Goal: Task Accomplishment & Management: Use online tool/utility

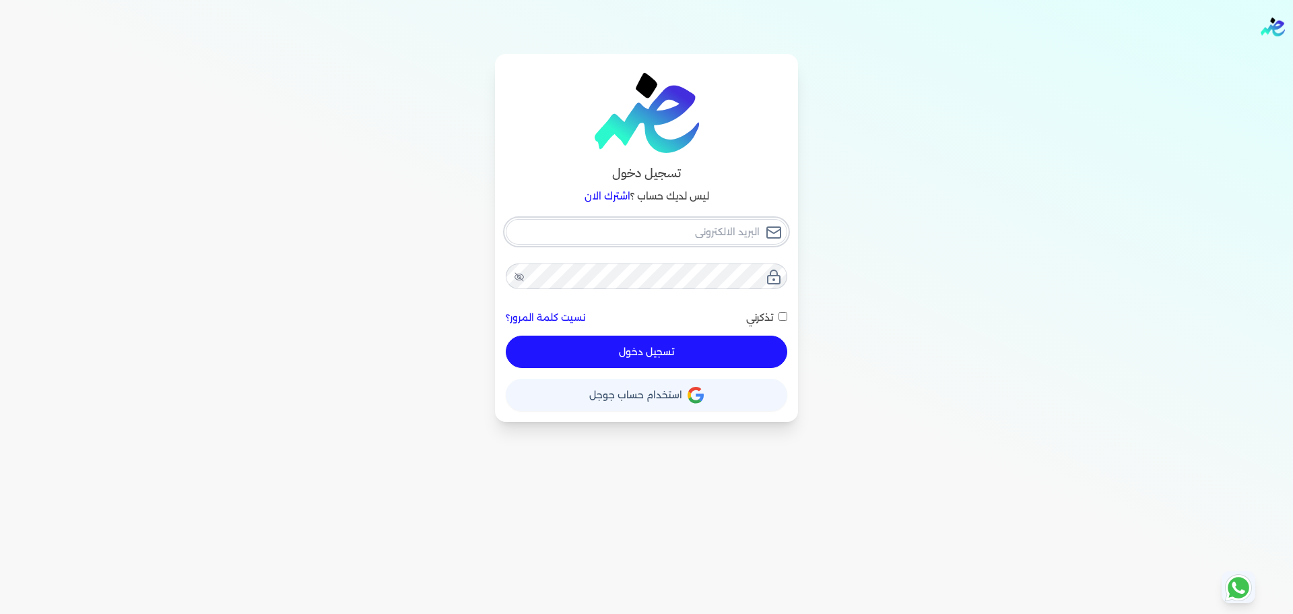
checkbox input "false"
type input "[EMAIL_ADDRESS][DOMAIN_NAME]"
click at [665, 356] on button "تسجيل دخول" at bounding box center [647, 351] width 282 height 32
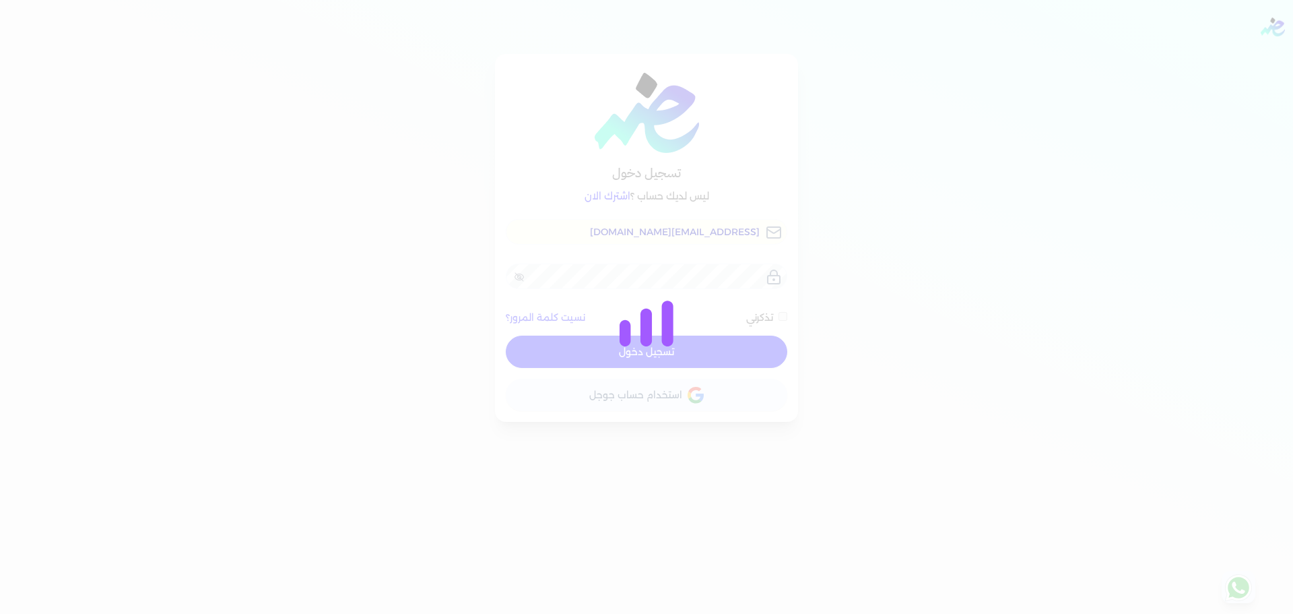
checkbox input "false"
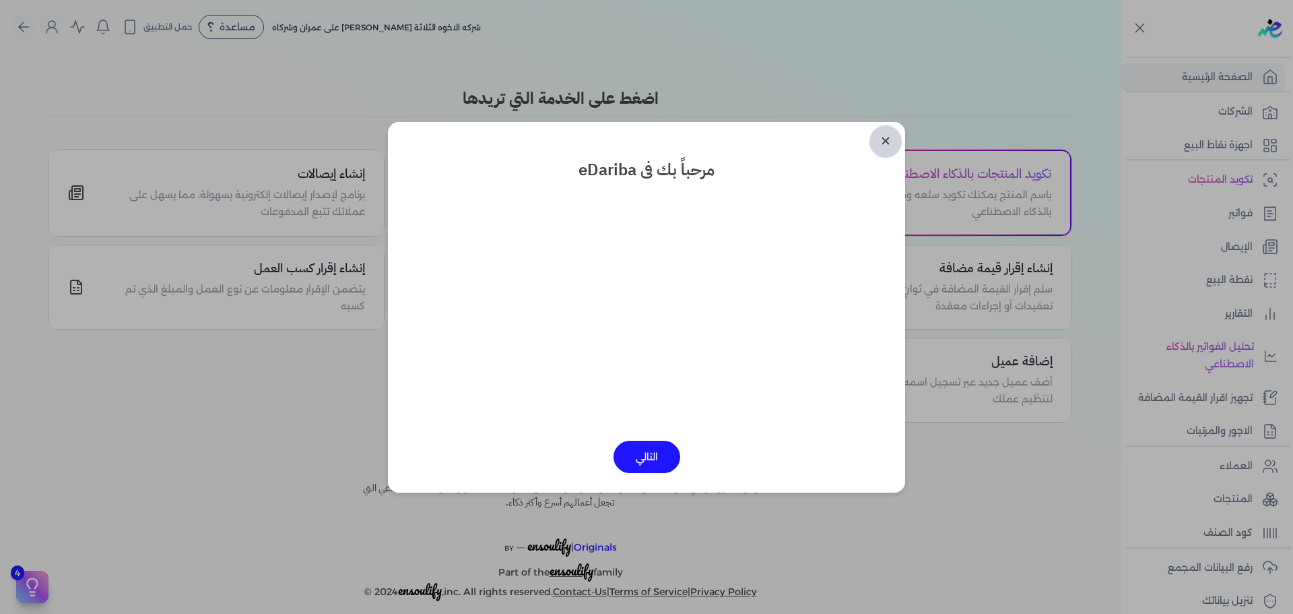
click at [889, 135] on link "✕" at bounding box center [885, 141] width 32 height 32
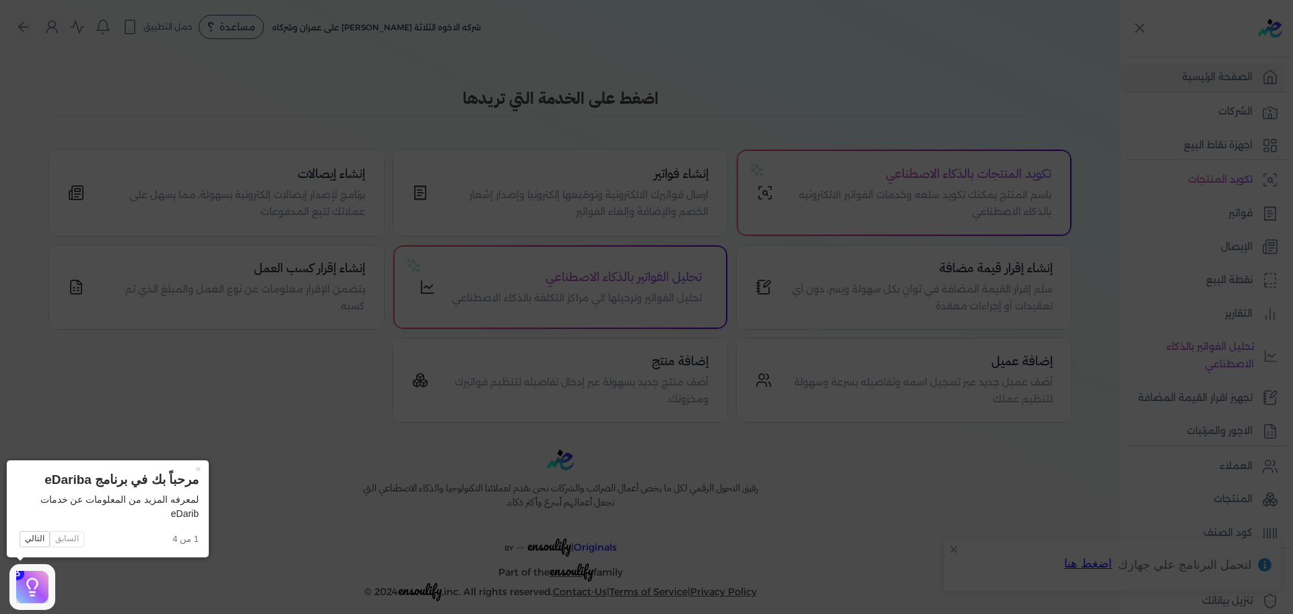
click at [987, 73] on icon at bounding box center [646, 307] width 1293 height 614
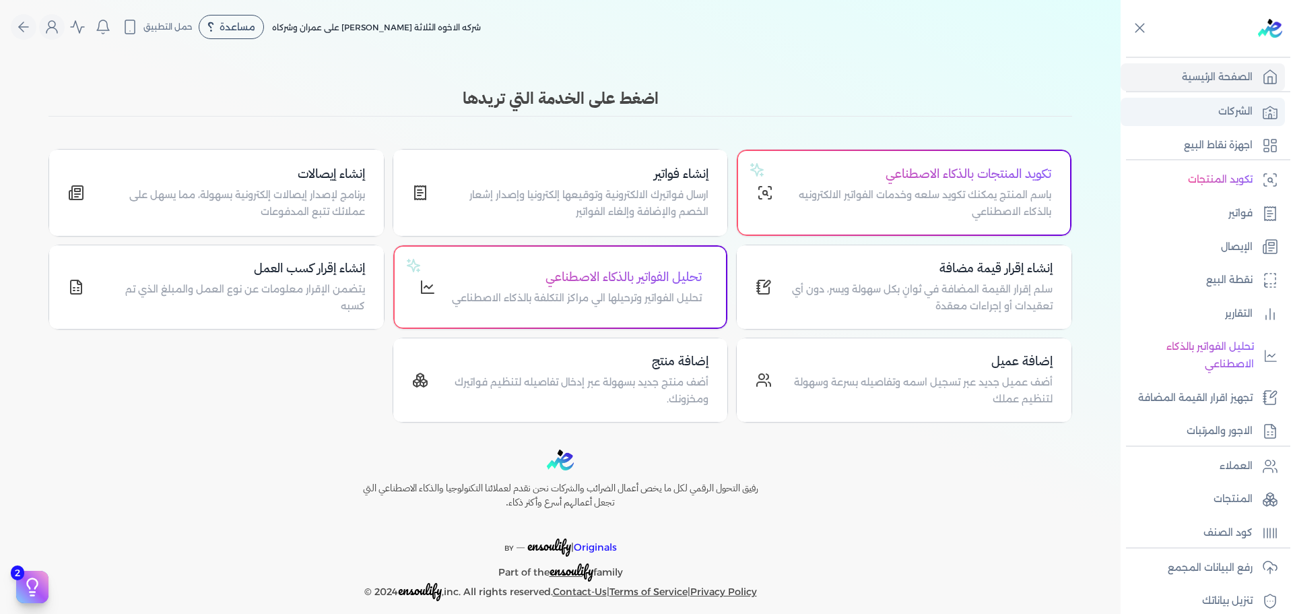
click at [1235, 103] on p "الشركات" at bounding box center [1235, 112] width 34 height 18
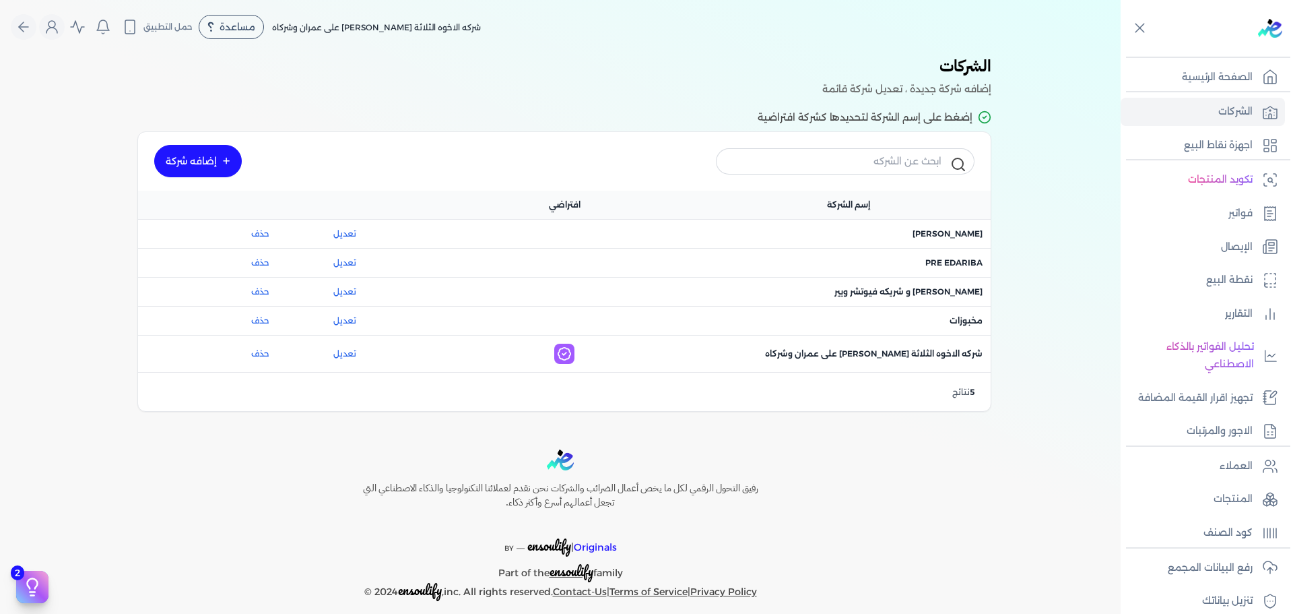
scroll to position [114, 0]
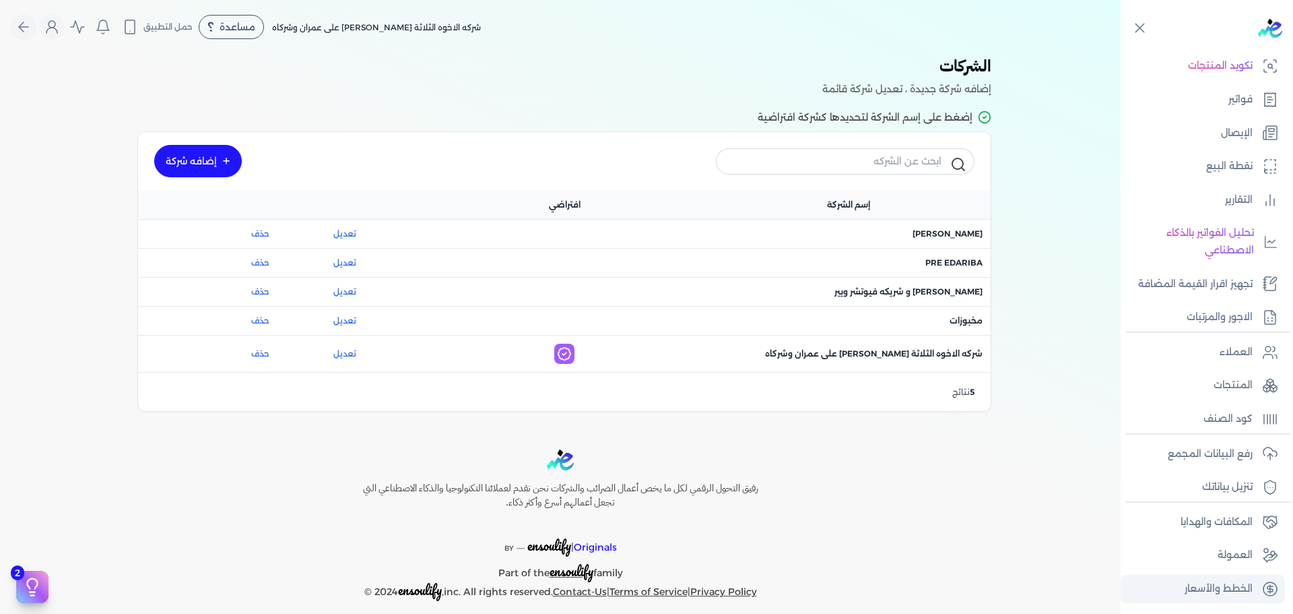
click at [1230, 590] on p "الخطط والأسعار" at bounding box center [1219, 589] width 68 height 18
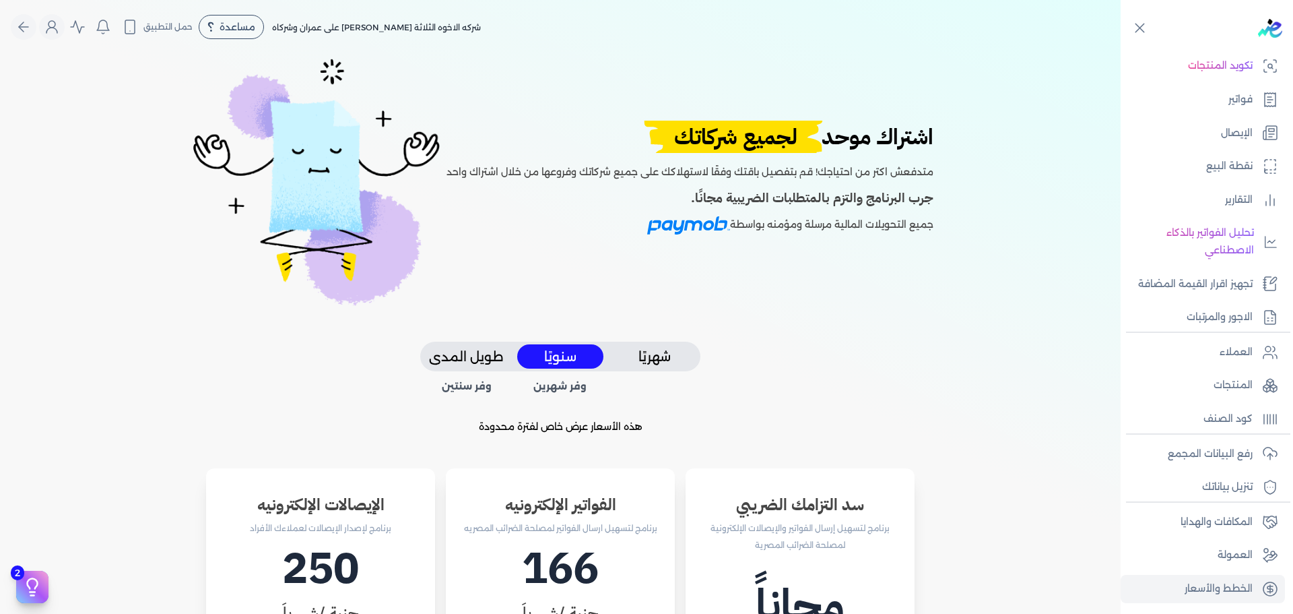
scroll to position [315, 0]
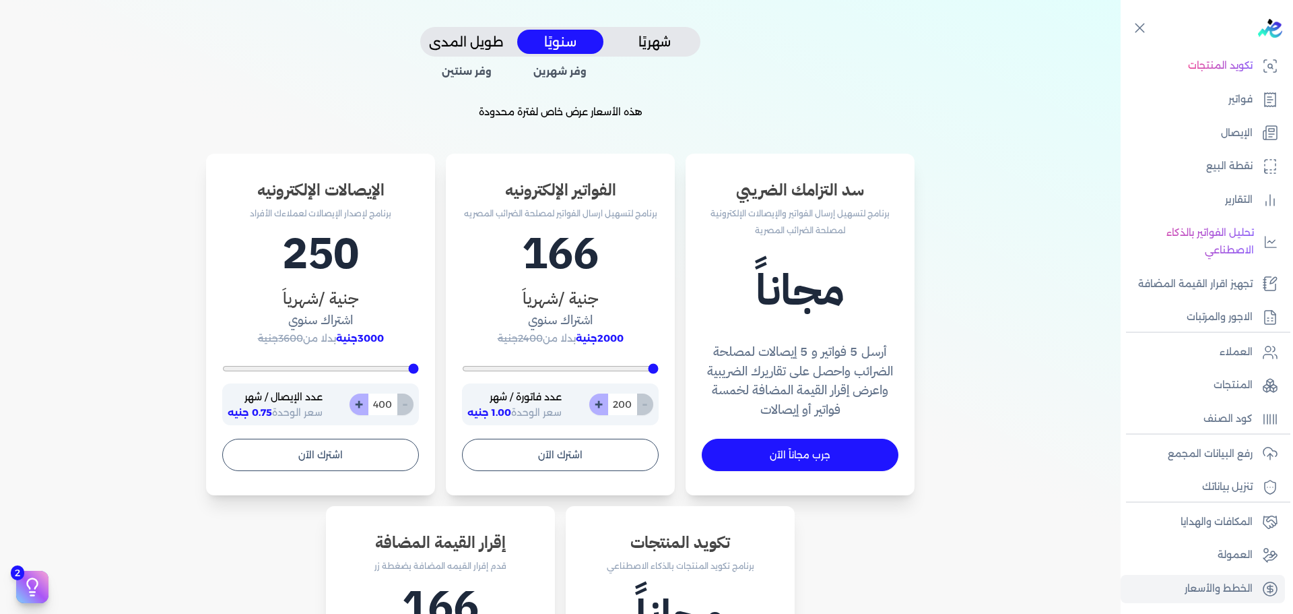
type input "1974"
type input "2235"
type input "2548"
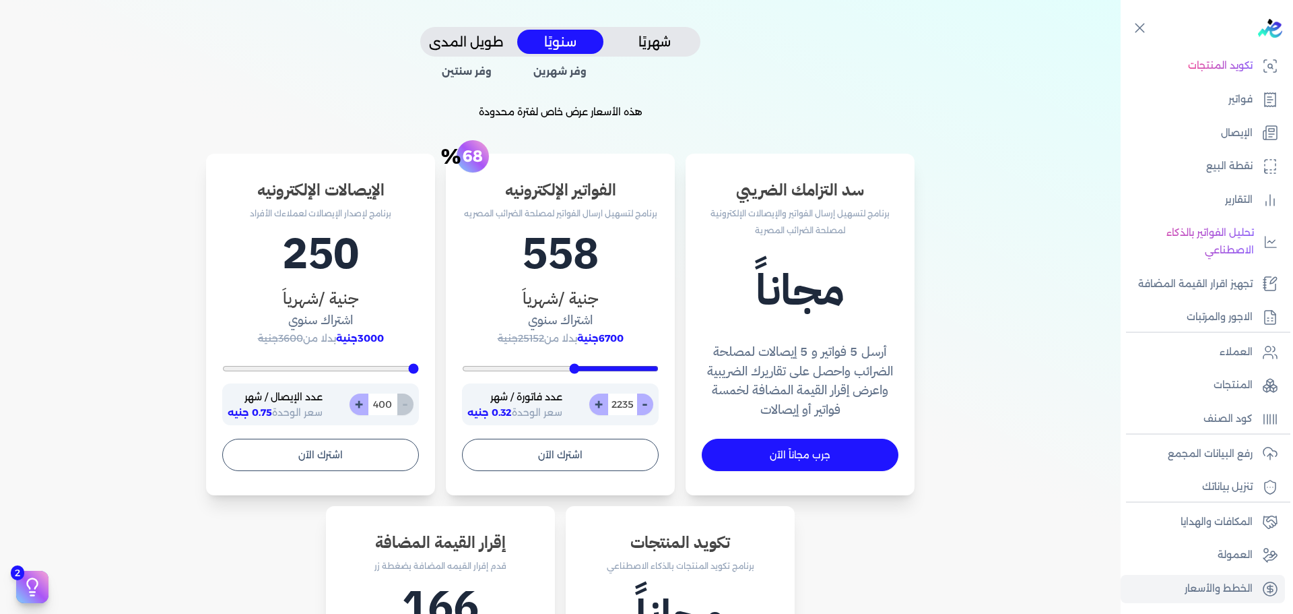
type input "2548"
type input "2826"
type input "2896"
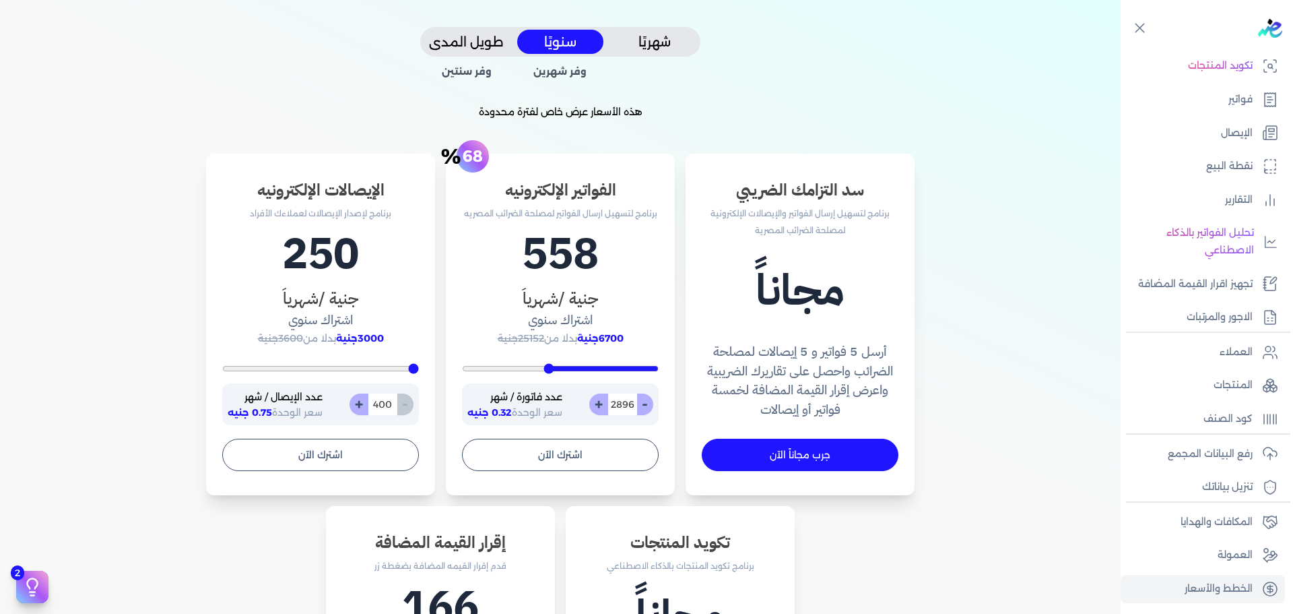
type input "2930"
type input "2983"
type input "3035"
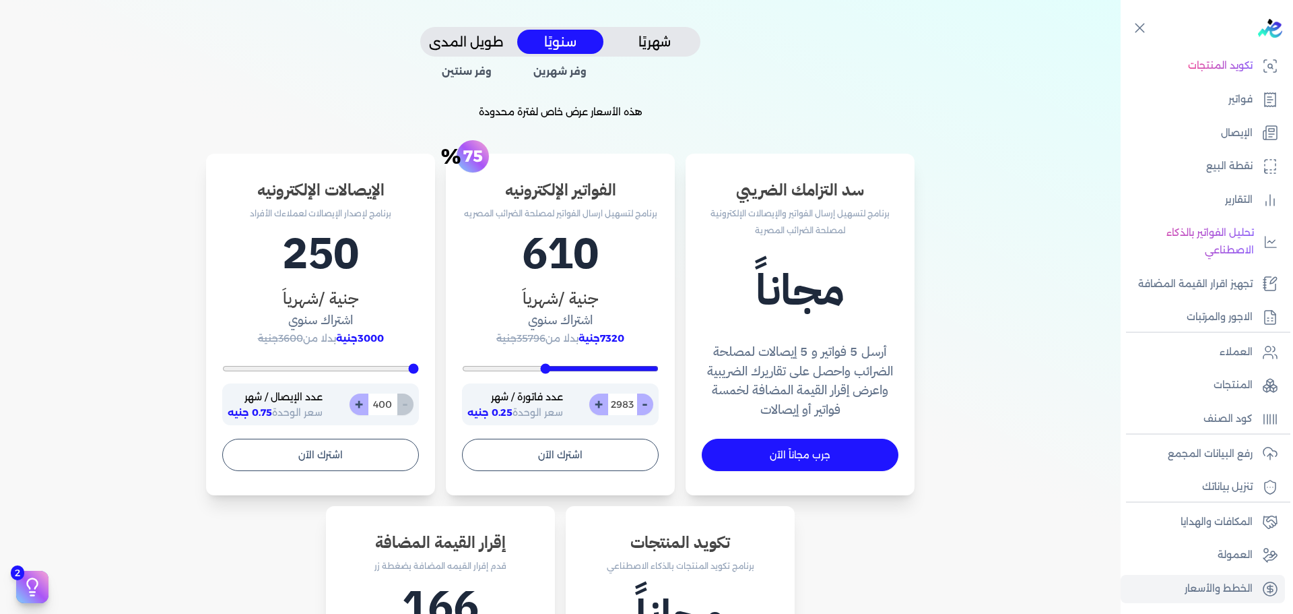
type input "3035"
type input "3104"
type input "3157"
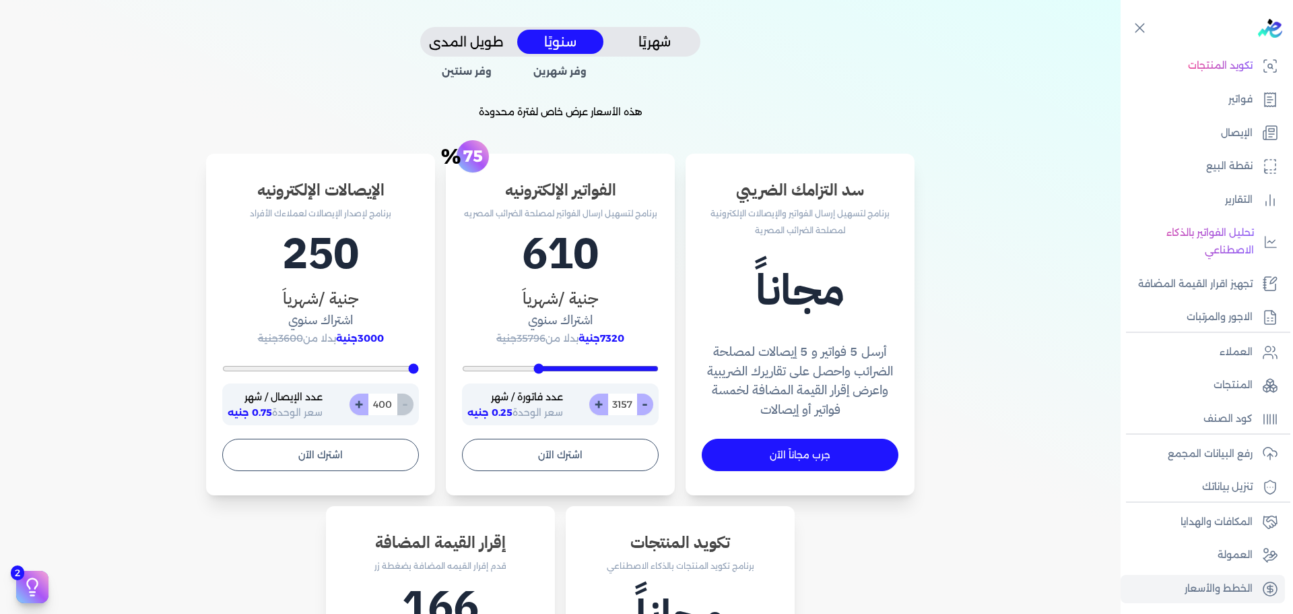
type input "3174"
drag, startPoint x: 640, startPoint y: 369, endPoint x: 541, endPoint y: 364, distance: 99.1
click at [541, 366] on input "range" at bounding box center [560, 368] width 197 height 5
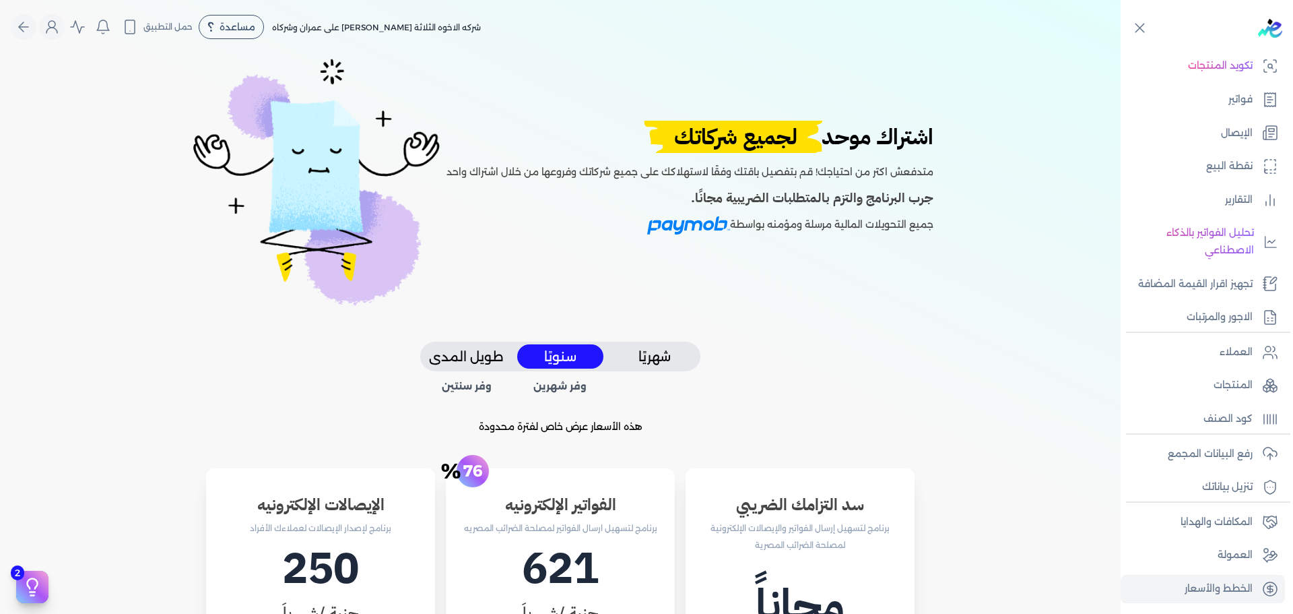
scroll to position [157, 0]
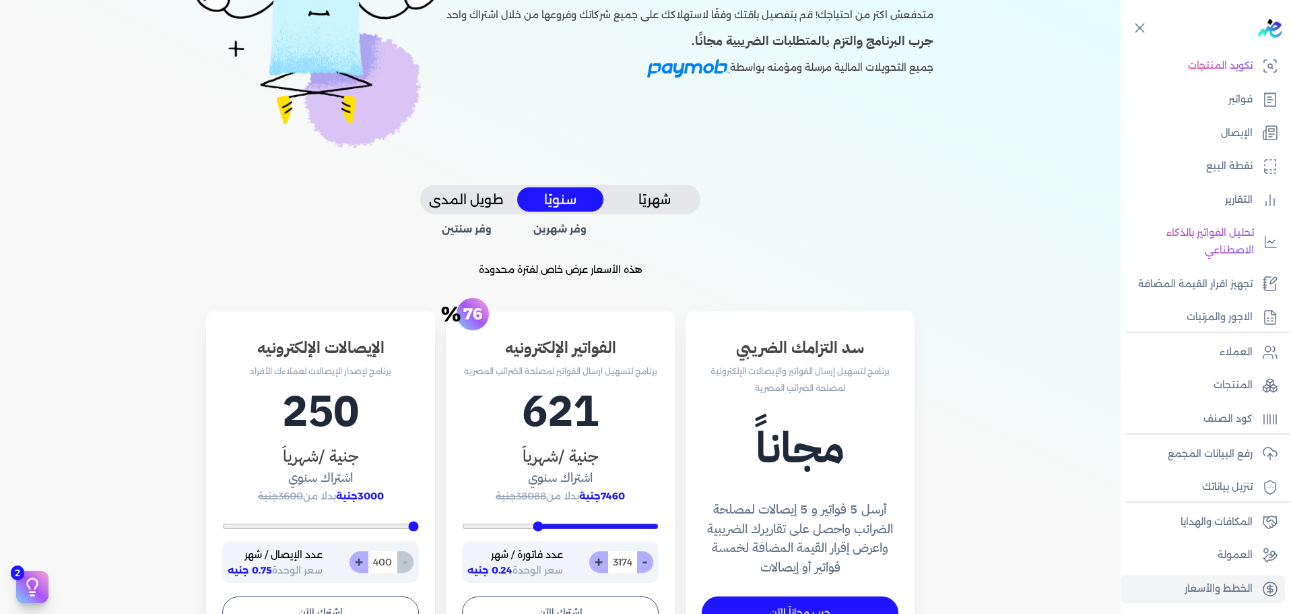
type input "3017"
type input "1574"
type input "896"
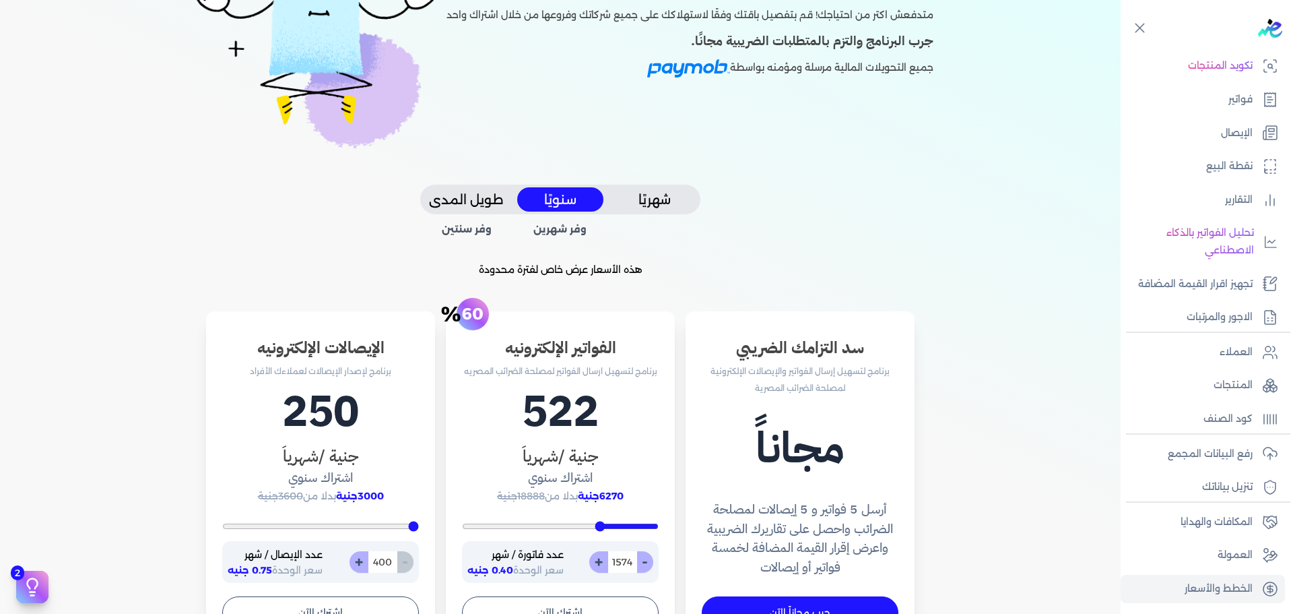
type input "896"
type input "600"
type input "200"
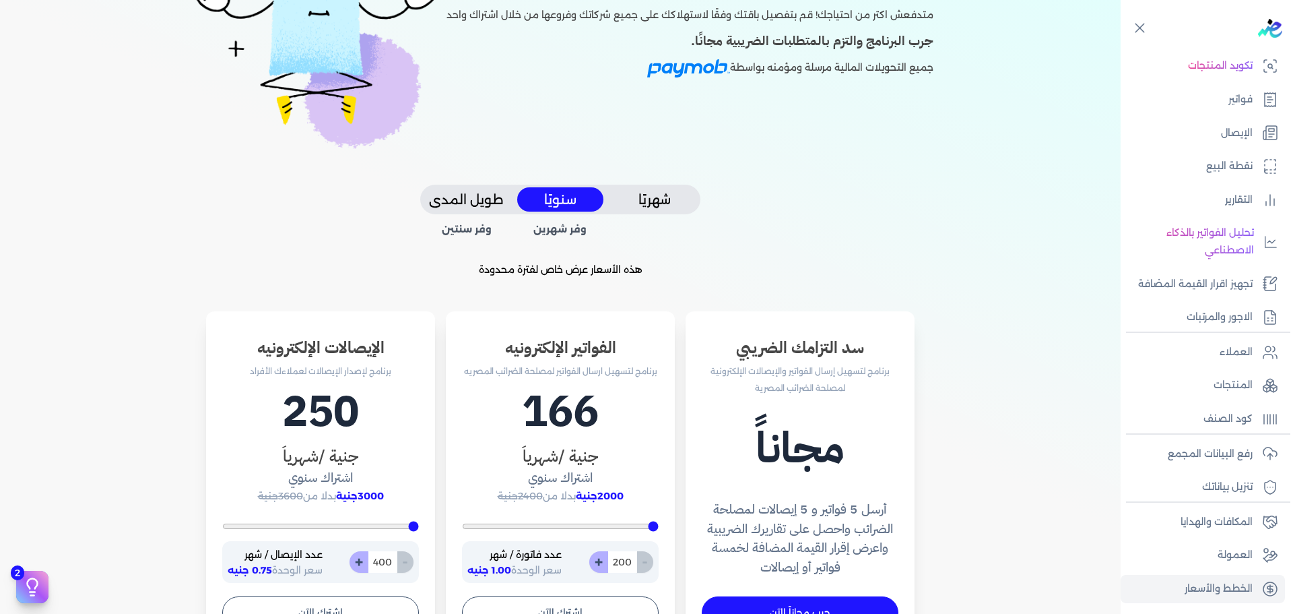
drag, startPoint x: 547, startPoint y: 522, endPoint x: 758, endPoint y: 527, distance: 211.5
type input "200"
click at [659, 527] on input "range" at bounding box center [560, 525] width 197 height 5
click at [1020, 198] on div "اشتراك موحد لجميع شركاتك متدفعش اكتر من احتياجك! قم بتفصيل باقتك وفقًا لاستهلاك…" at bounding box center [560, 476] width 1034 height 1158
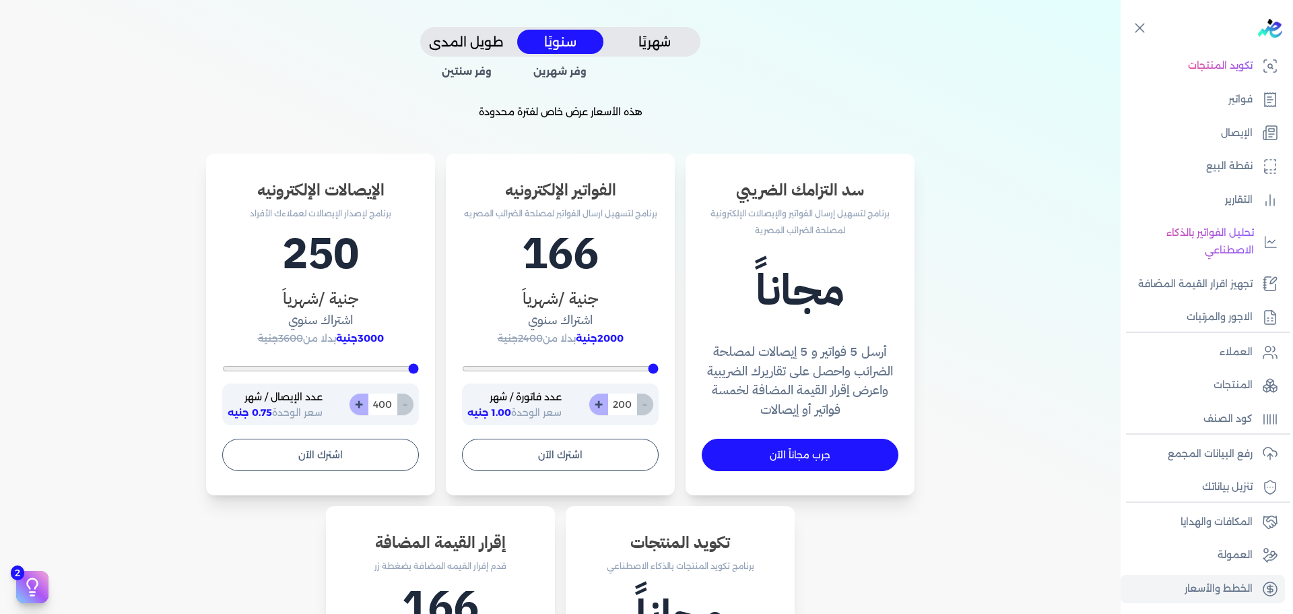
click at [570, 68] on span "وفر شهرين" at bounding box center [561, 72] width 88 height 15
click at [563, 90] on div "اشتراك موحد لجميع شركاتك متدفعش اكتر من احتياجك! قم بتفصيل باقتك وفقًا لاستهلاك…" at bounding box center [560, 318] width 1034 height 1158
type input "2800"
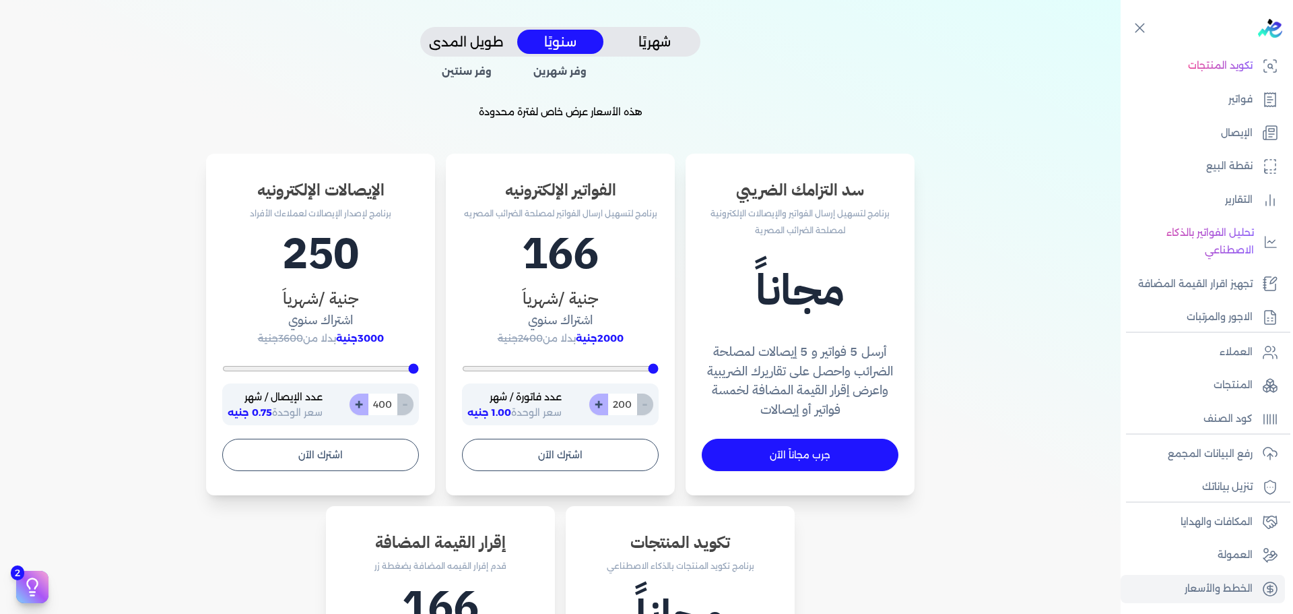
type input "2800"
type input "2939"
type input "3809"
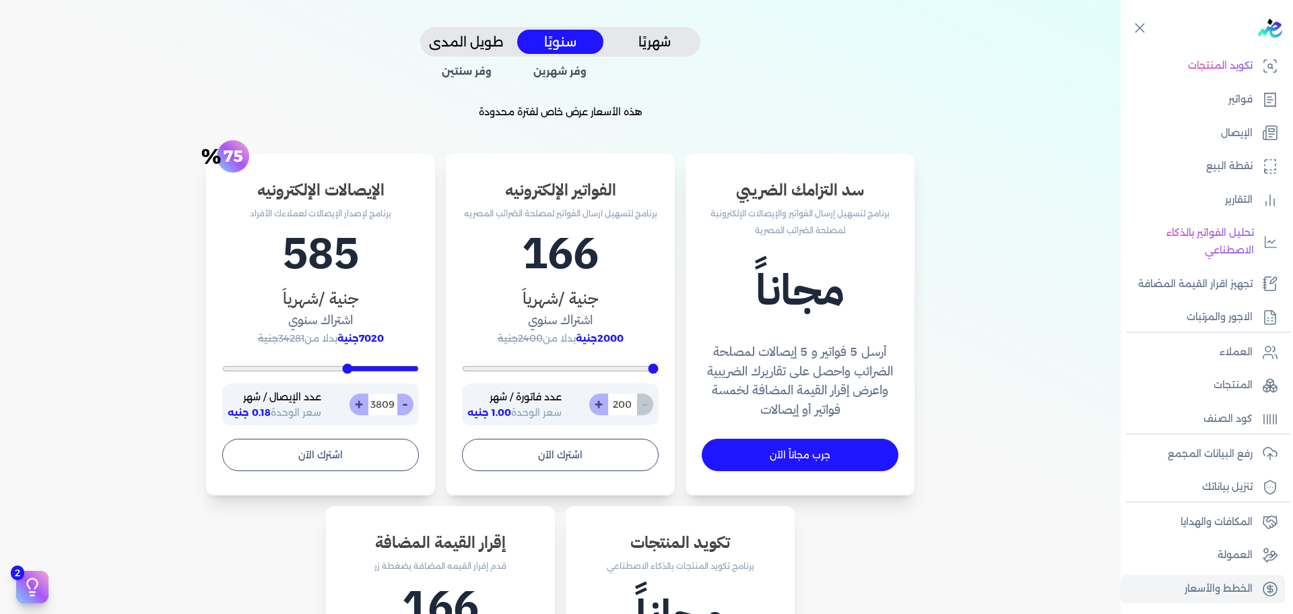
type input "3948"
type input "4017"
type input "4122"
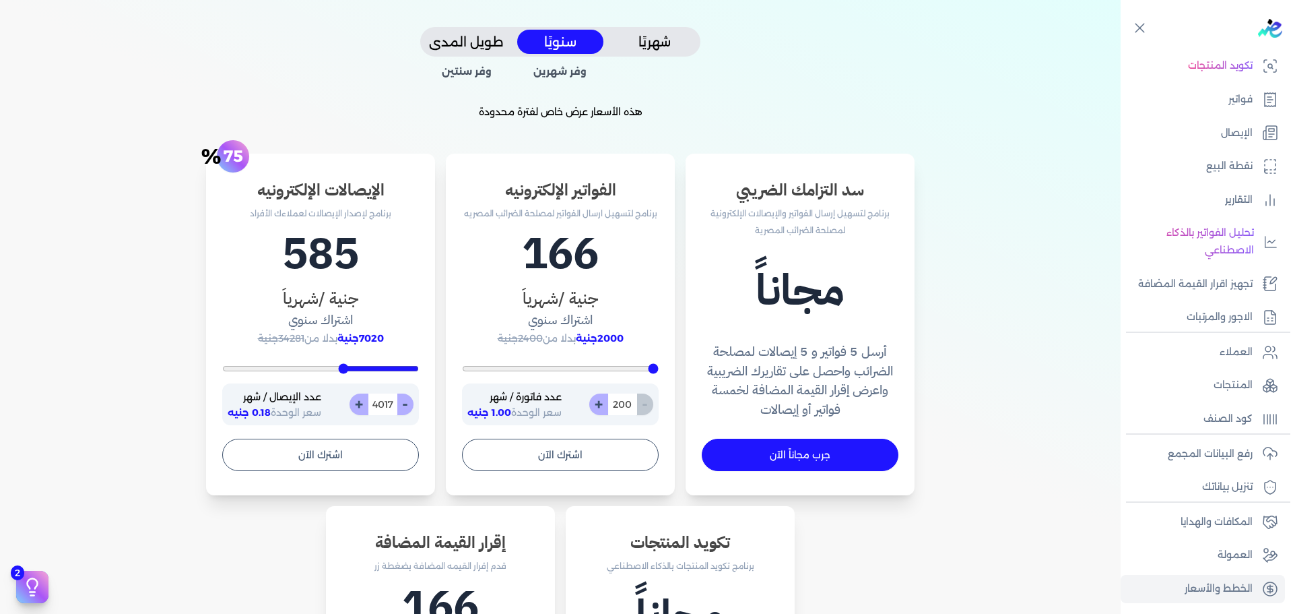
type input "4122"
type input "4191"
type input "4330"
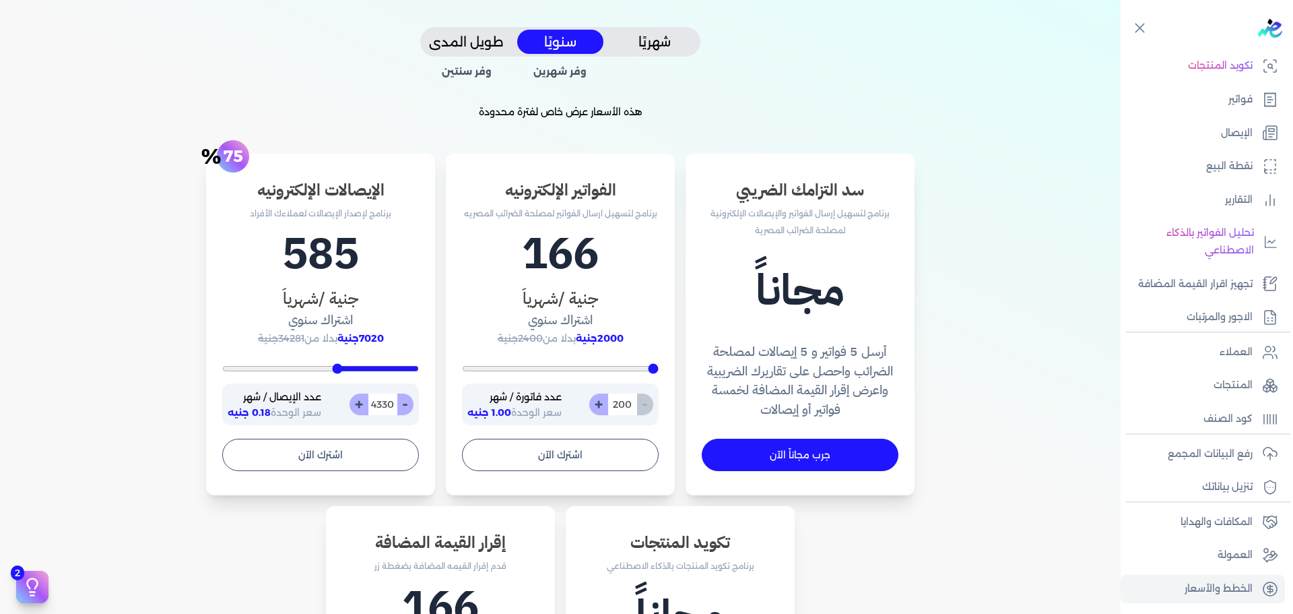
type input "4504"
type input "4643"
type input "4783"
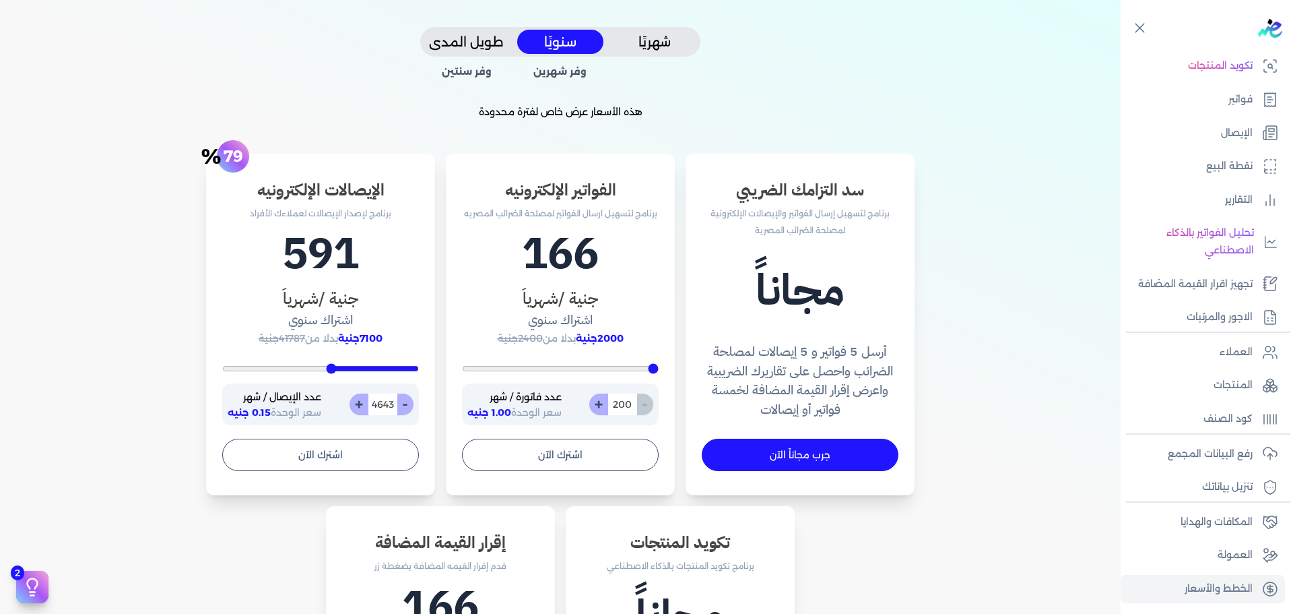
type input "4783"
type input "4817"
type input "4852"
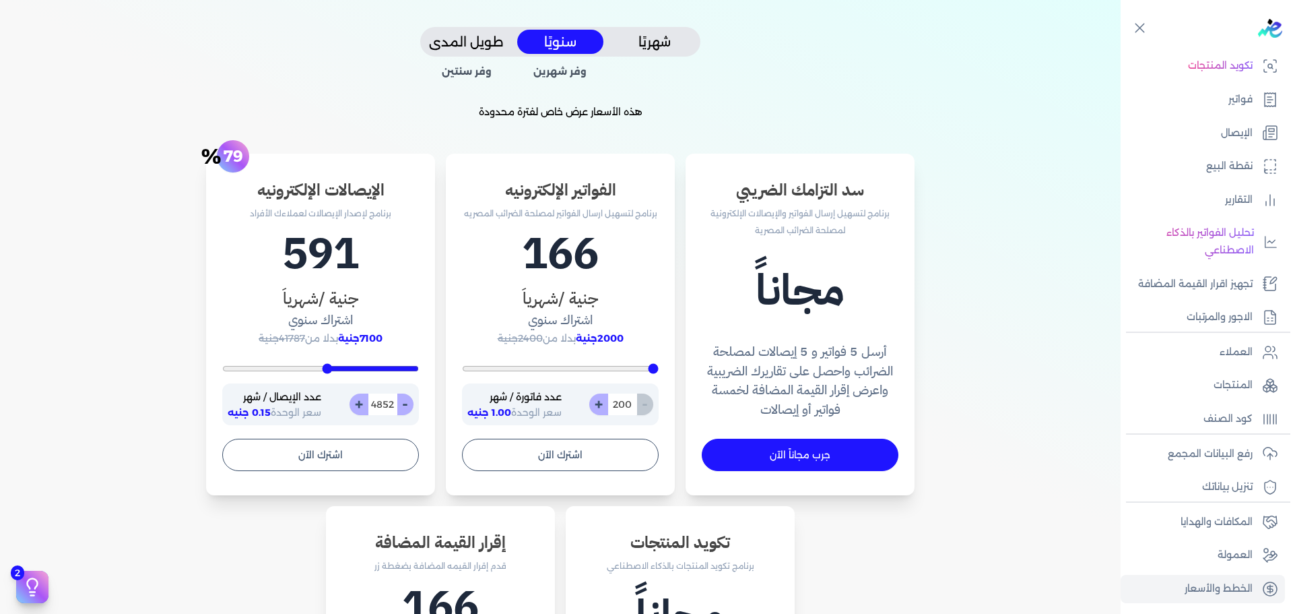
type input "4887"
type input "4922"
type input "5096"
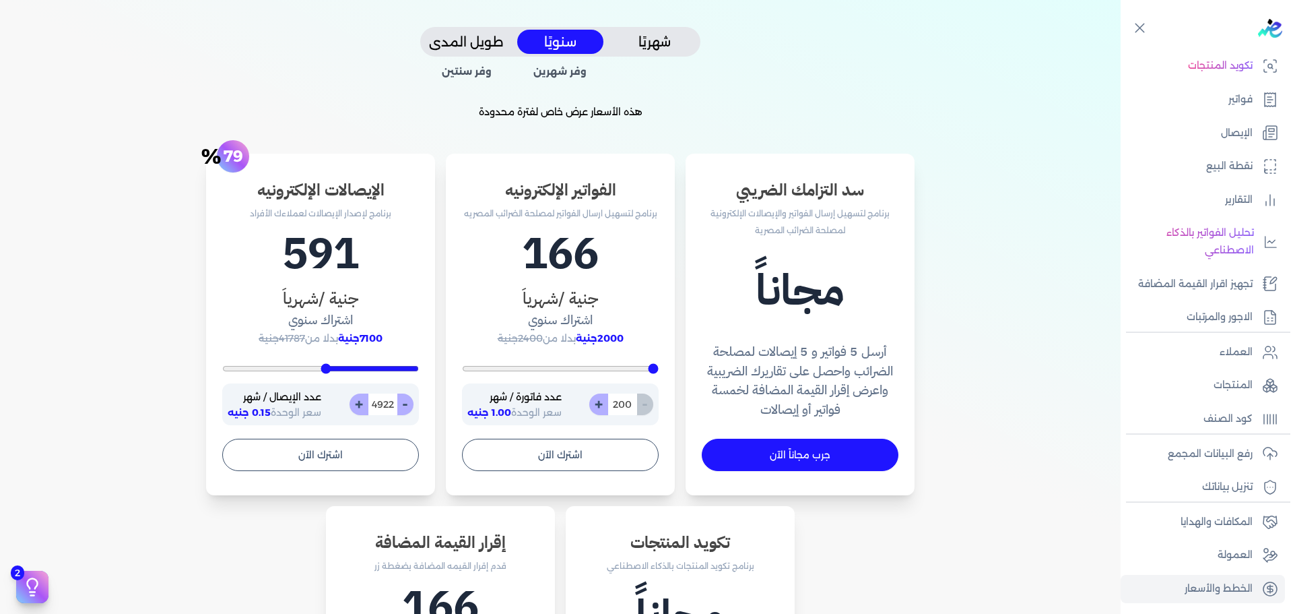
type input "5096"
type input "5200"
type input "5235"
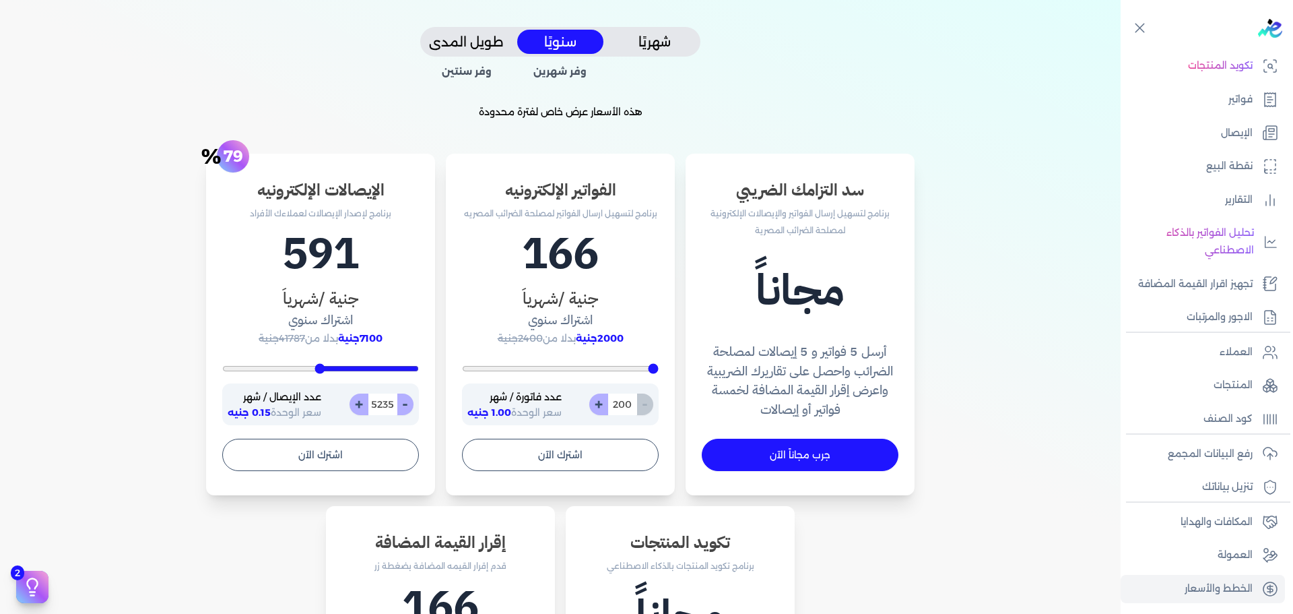
type input "5304"
type input "5339"
type input "5374"
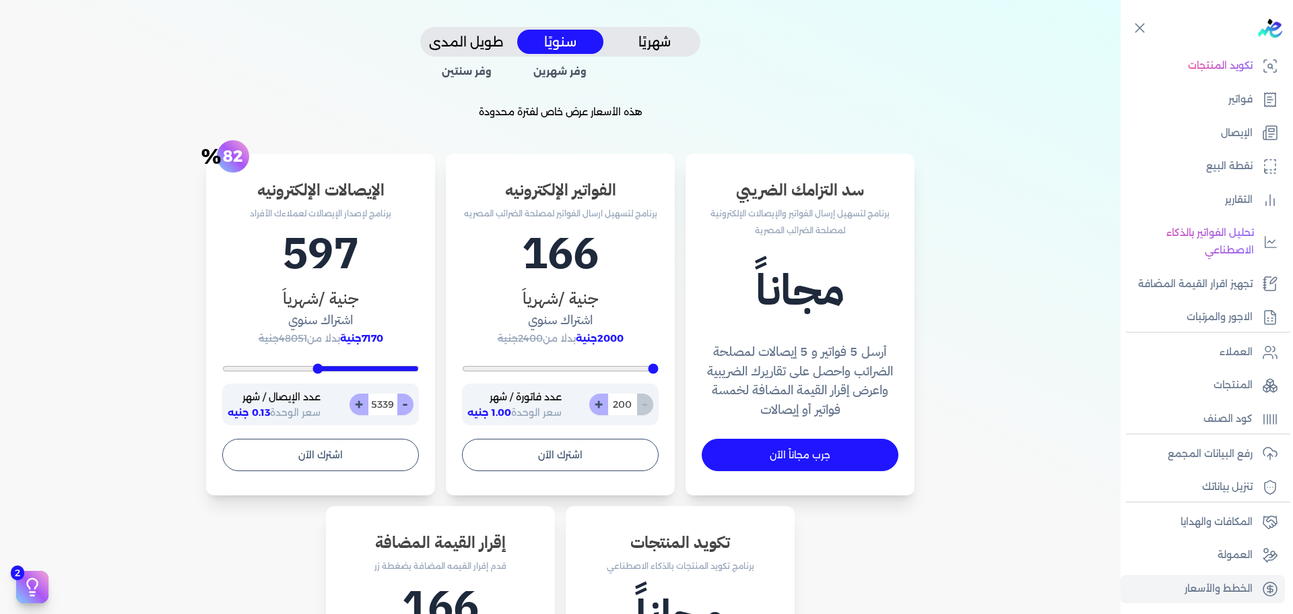
type input "5374"
type input "5409"
type input "5478"
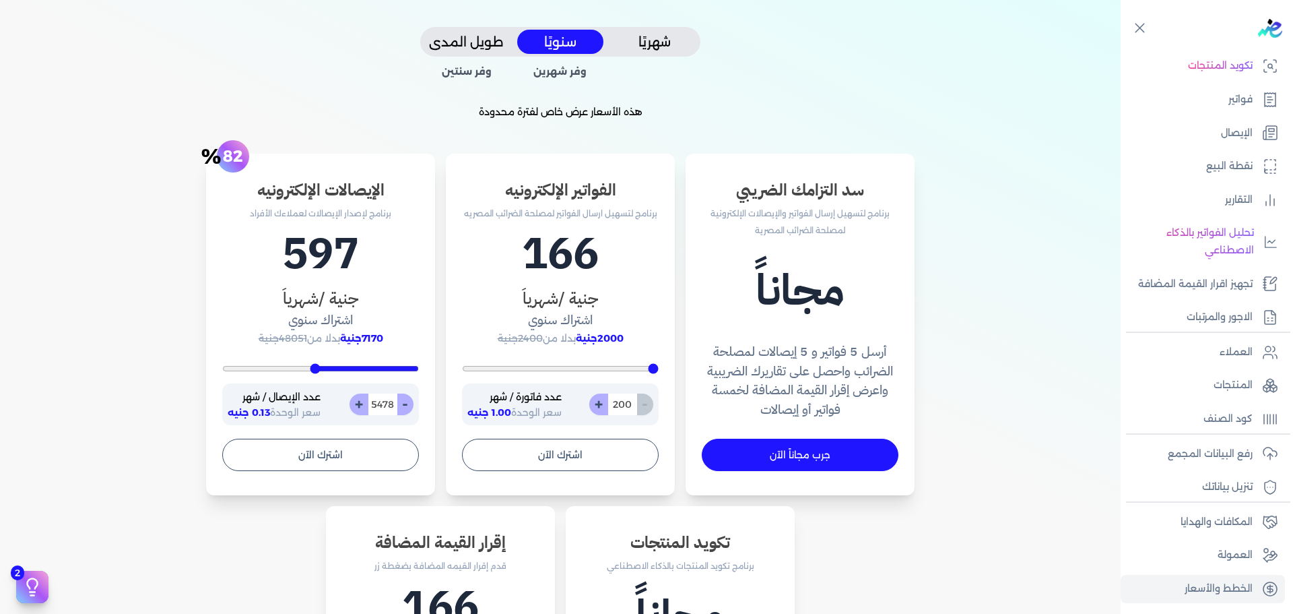
type input "5757"
type input "5861"
type input "5930"
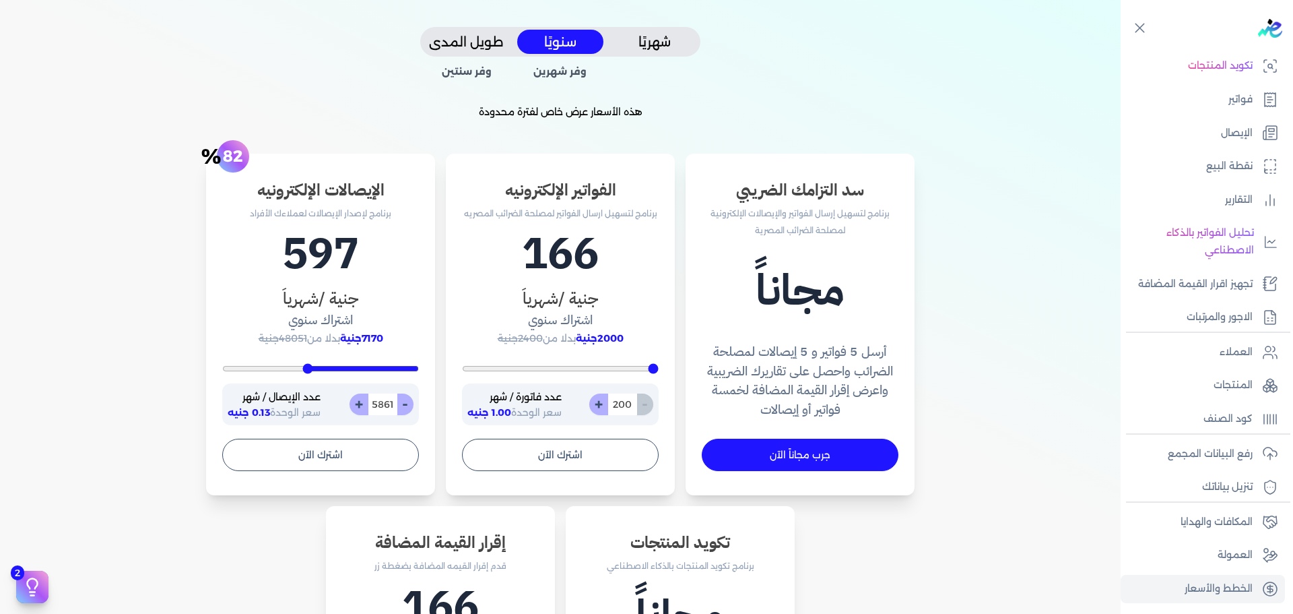
type input "5930"
type input "6000"
type input "6035"
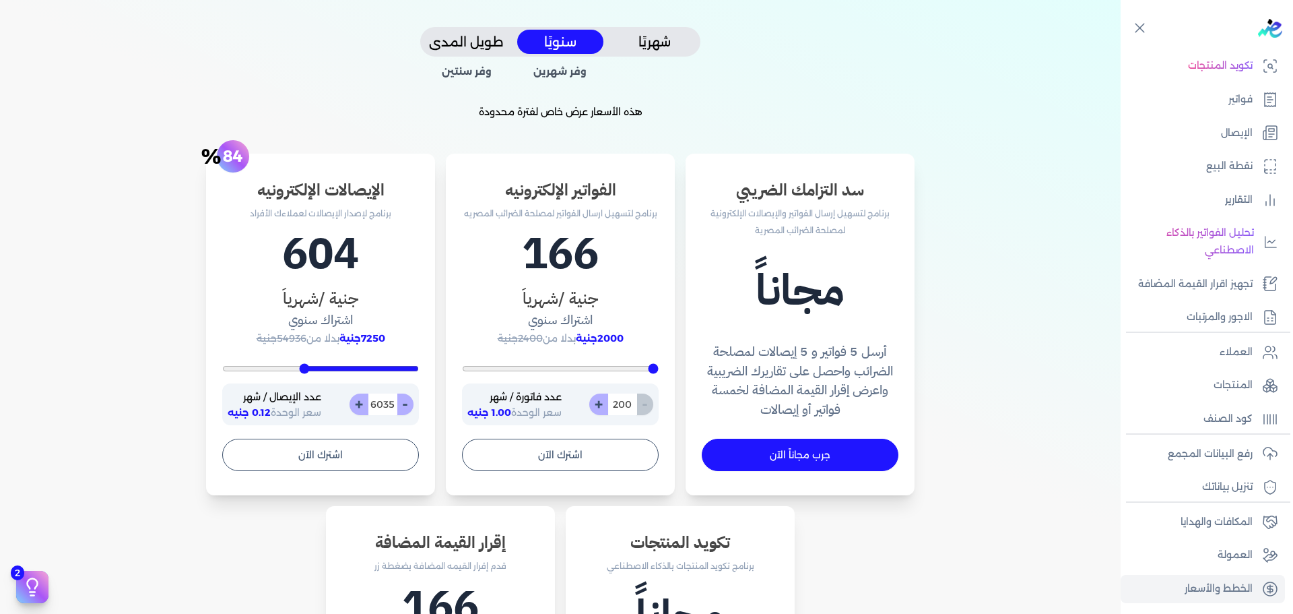
type input "6104"
type input "6174"
type input "6209"
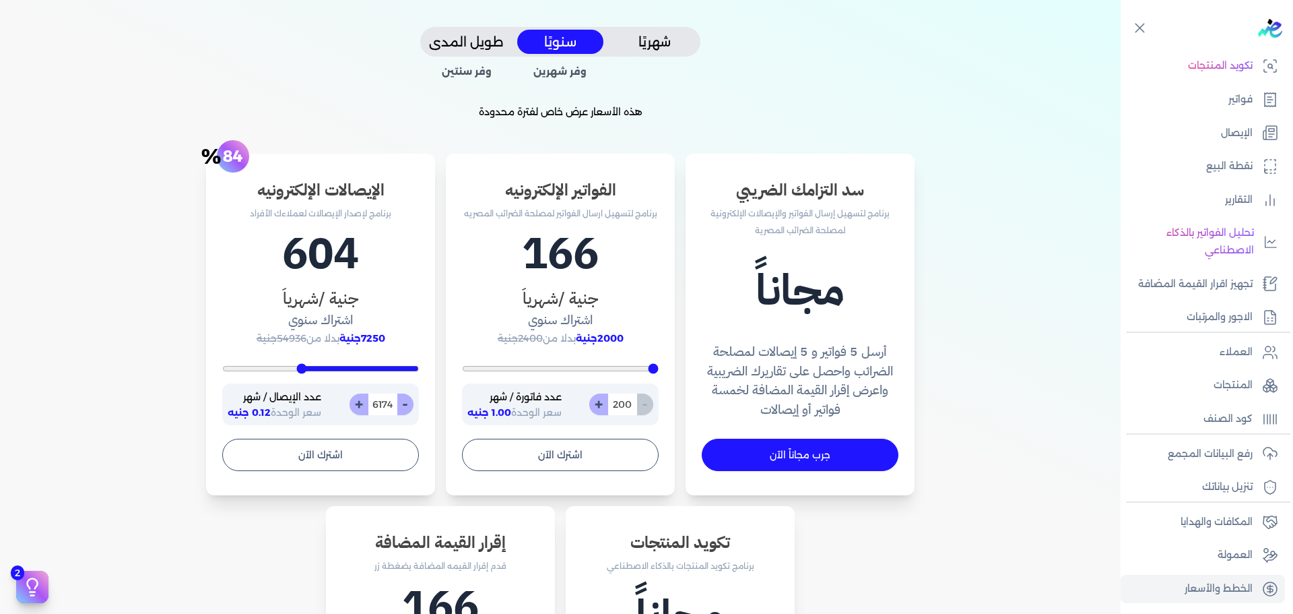
type input "6209"
type input "6278"
type input "6348"
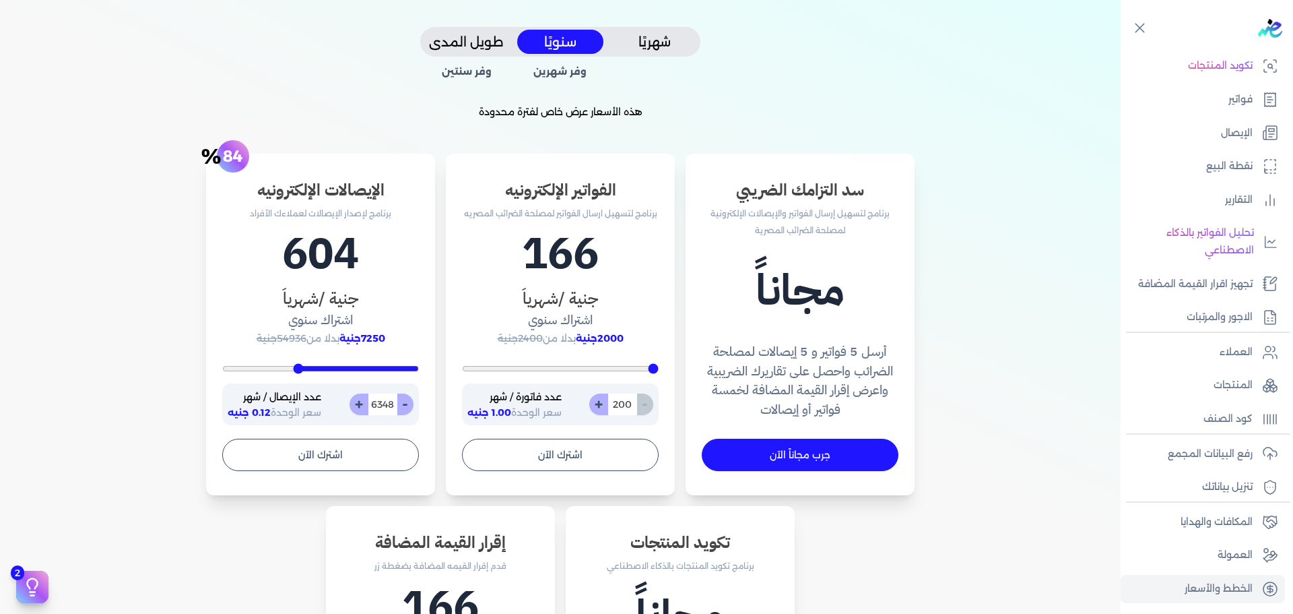
type input "6383"
type input "6522"
type input "6591"
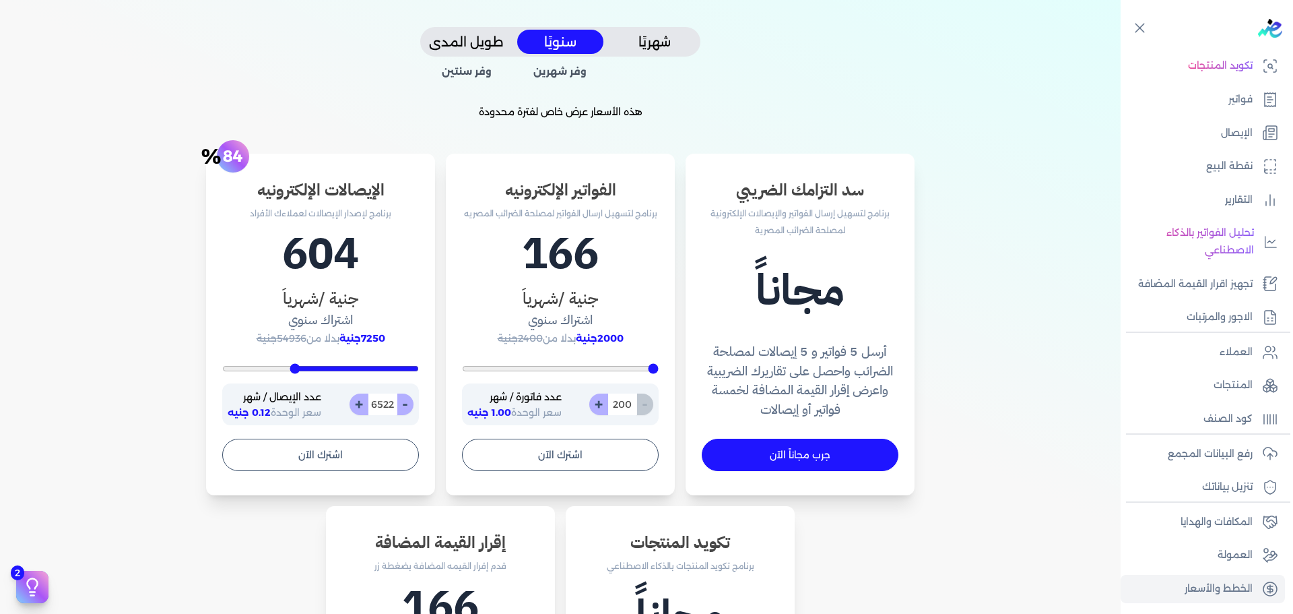
type input "6591"
type input "6661"
type input "6800"
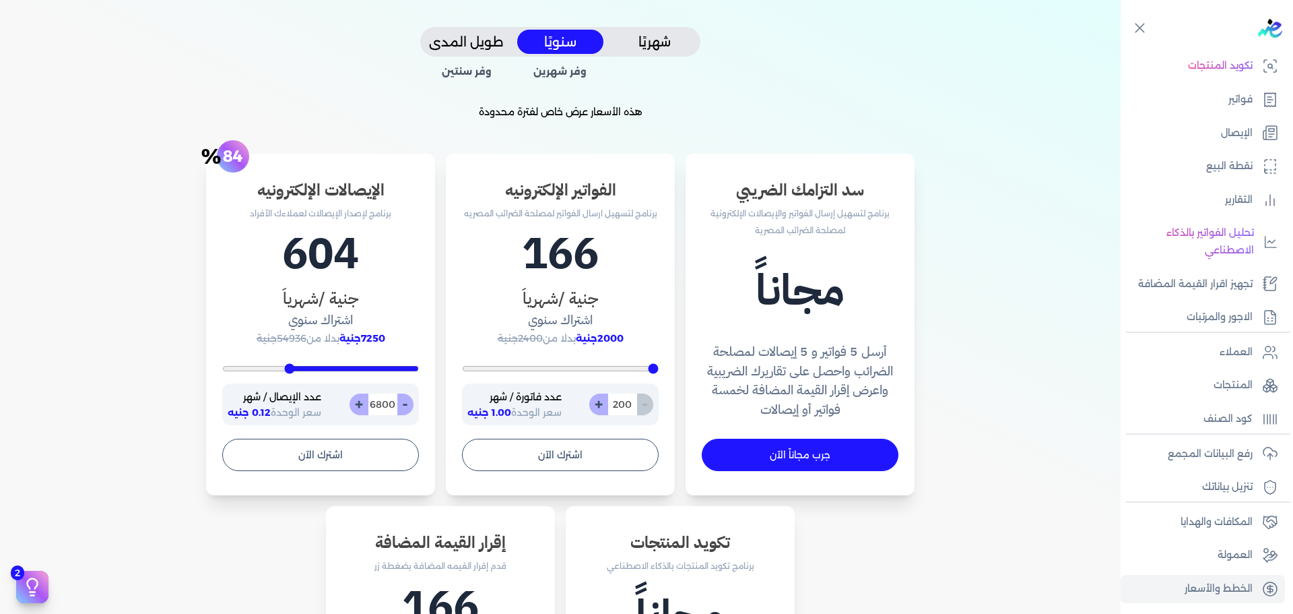
type input "6870"
type input "6939"
type input "7009"
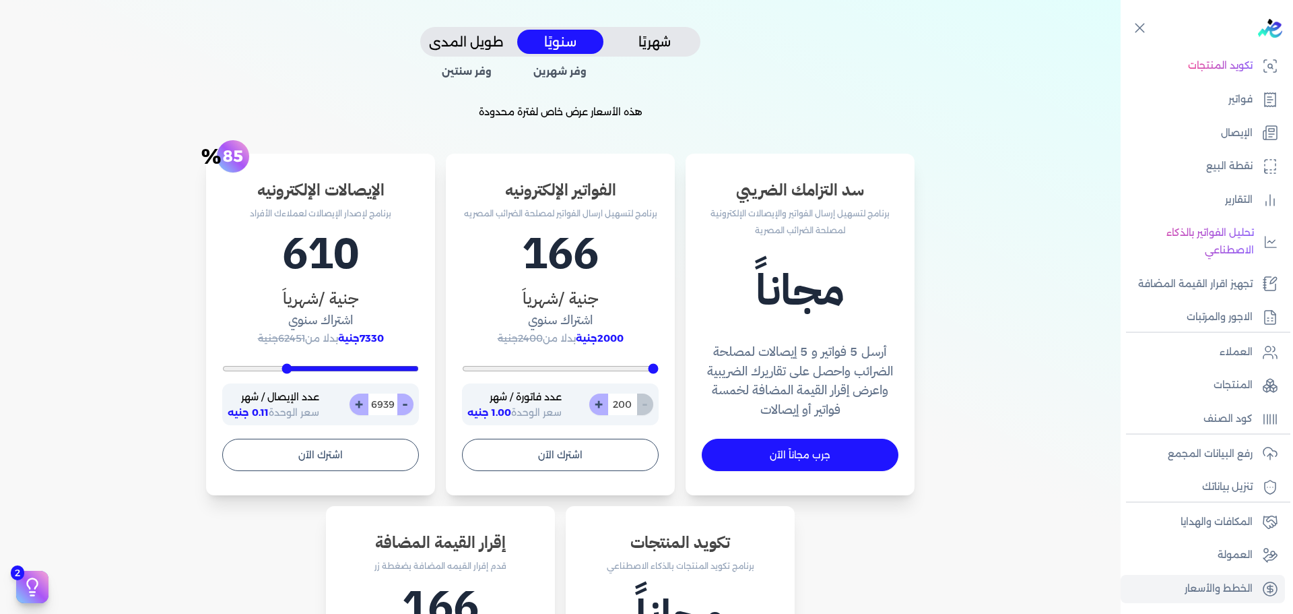
type input "7009"
type input "7496"
type input "7530"
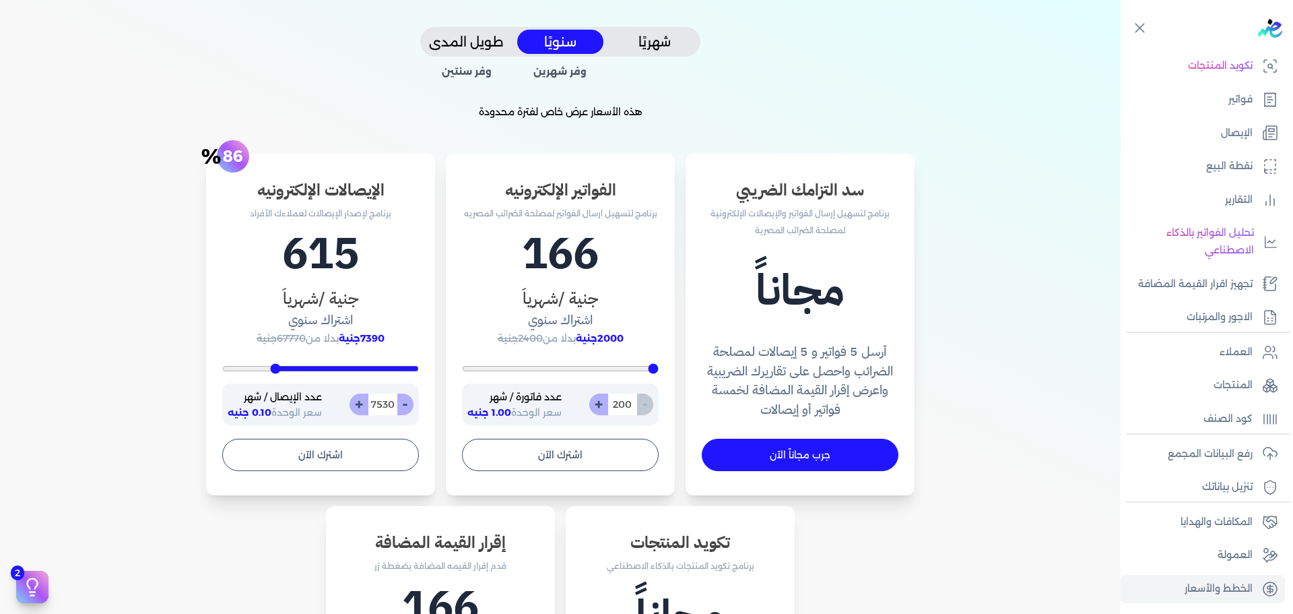
type input "7739"
type input "8087"
type input "8296"
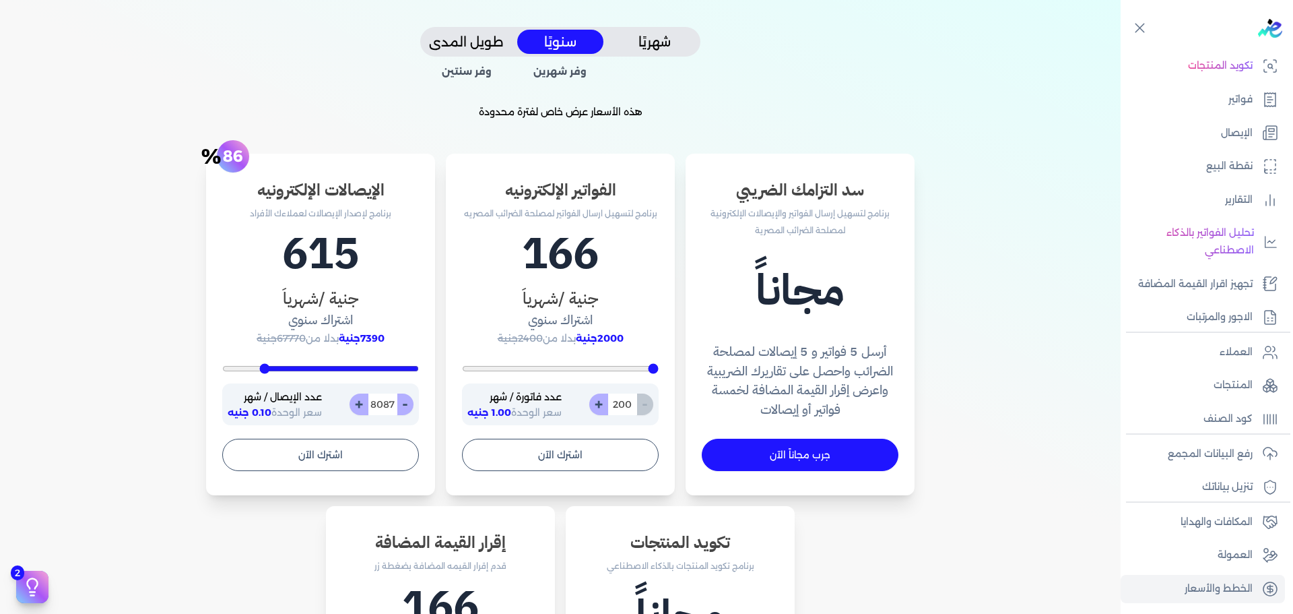
type input "8296"
type input "8330"
type input "8191"
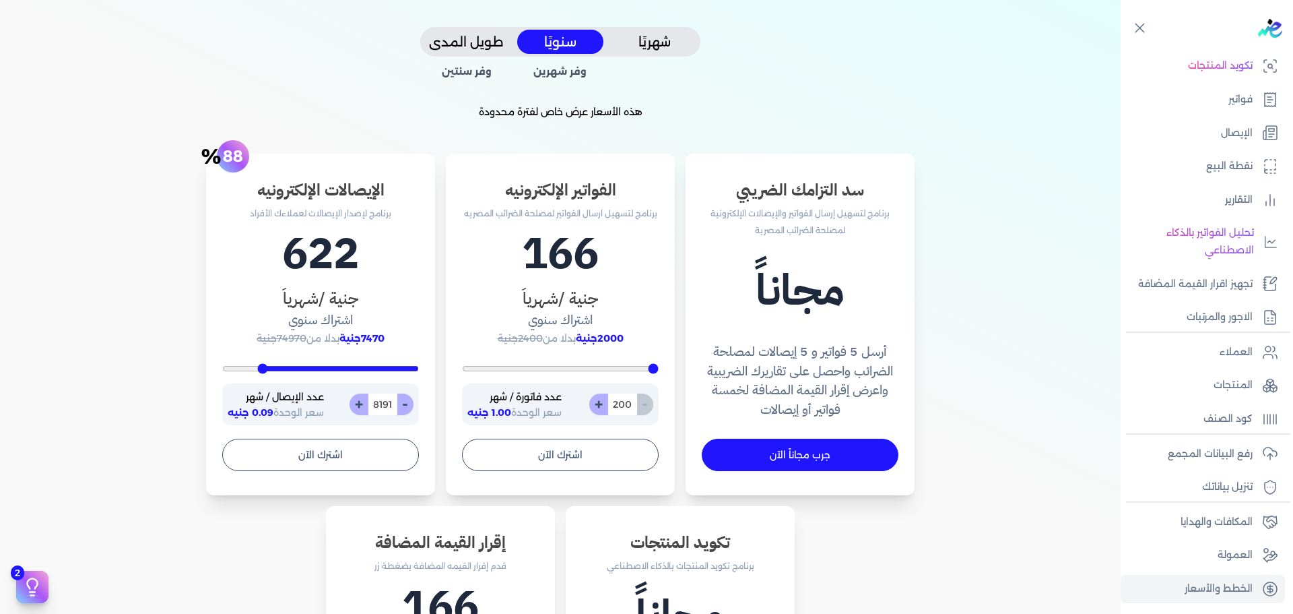
type input "7704"
type input "7426"
type input "7148"
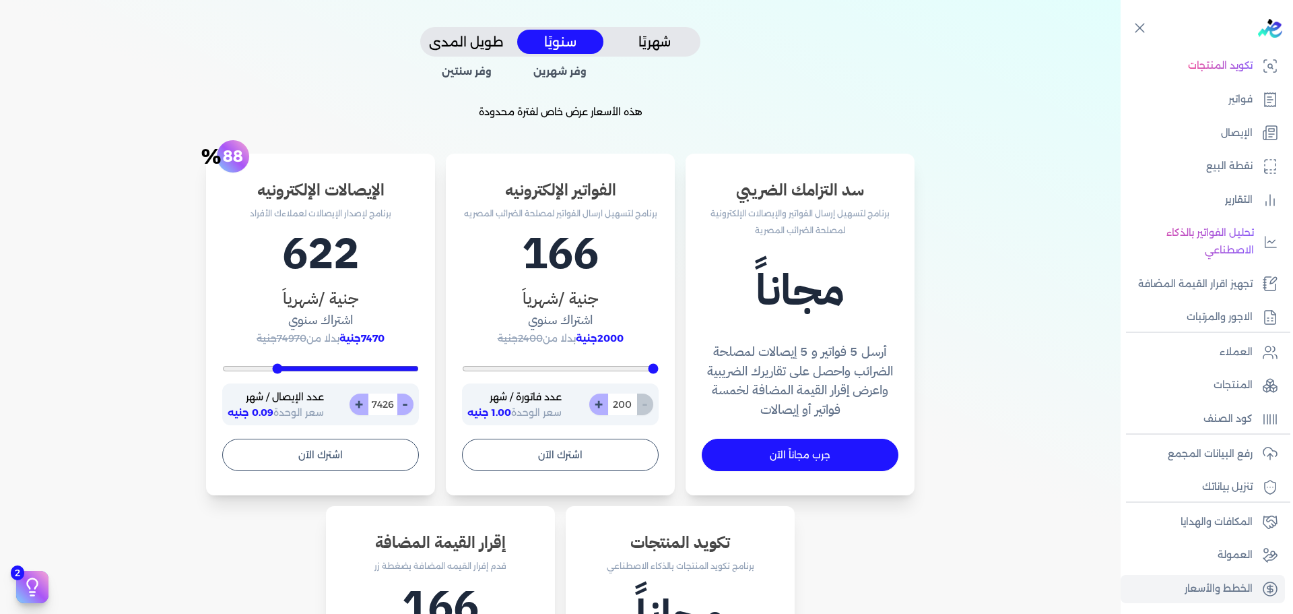
type input "7148"
type input "7287"
type input "7565"
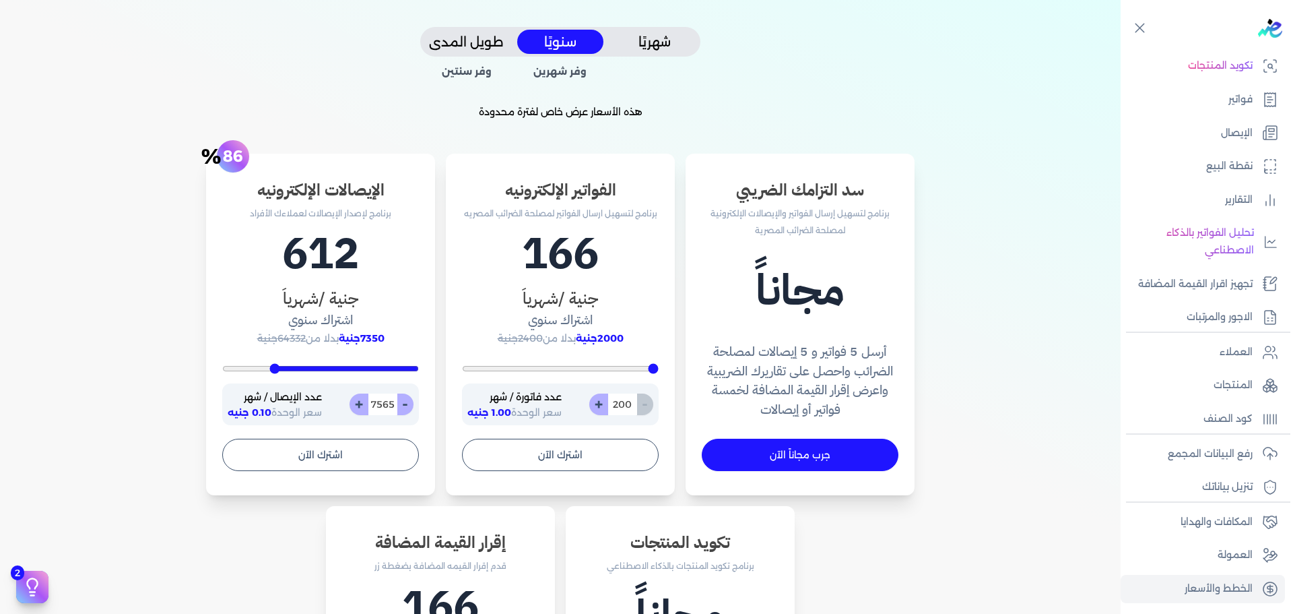
type input "7704"
type input "7739"
drag, startPoint x: 418, startPoint y: 366, endPoint x: 274, endPoint y: 366, distance: 143.4
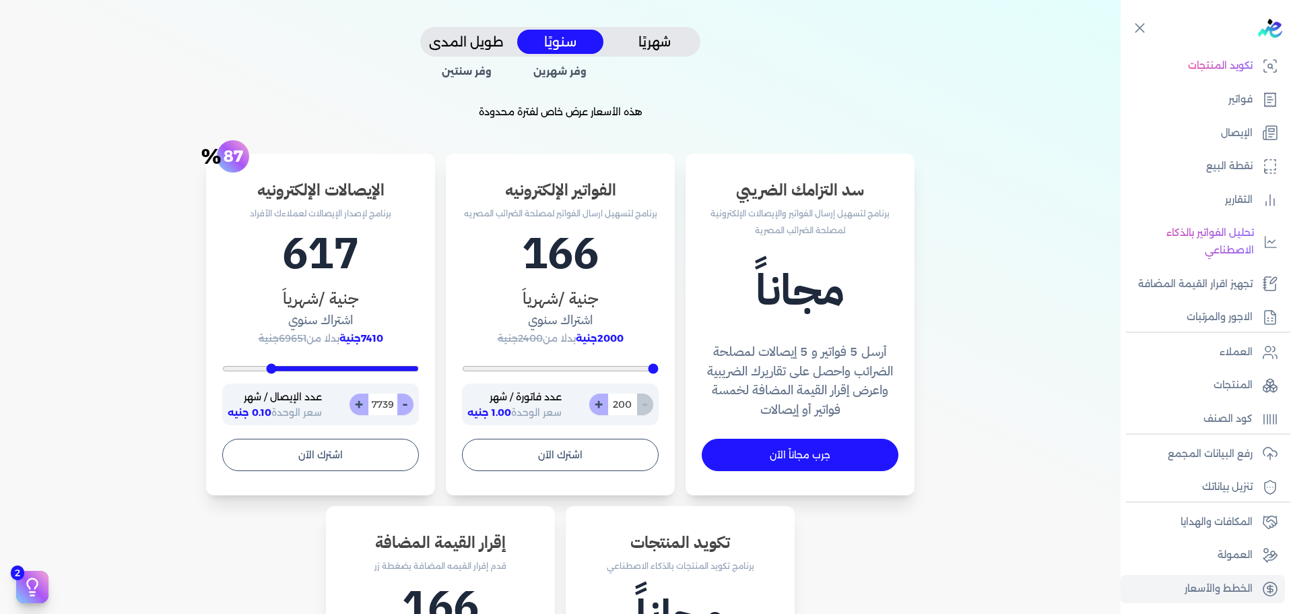
type input "7739"
click at [274, 366] on input "range" at bounding box center [320, 368] width 197 height 5
drag, startPoint x: 361, startPoint y: 339, endPoint x: 395, endPoint y: 339, distance: 33.7
click at [395, 339] on p "7410جنية بدلا من 69651جنية" at bounding box center [320, 339] width 197 height 18
click at [387, 403] on input "7739" at bounding box center [383, 404] width 30 height 22
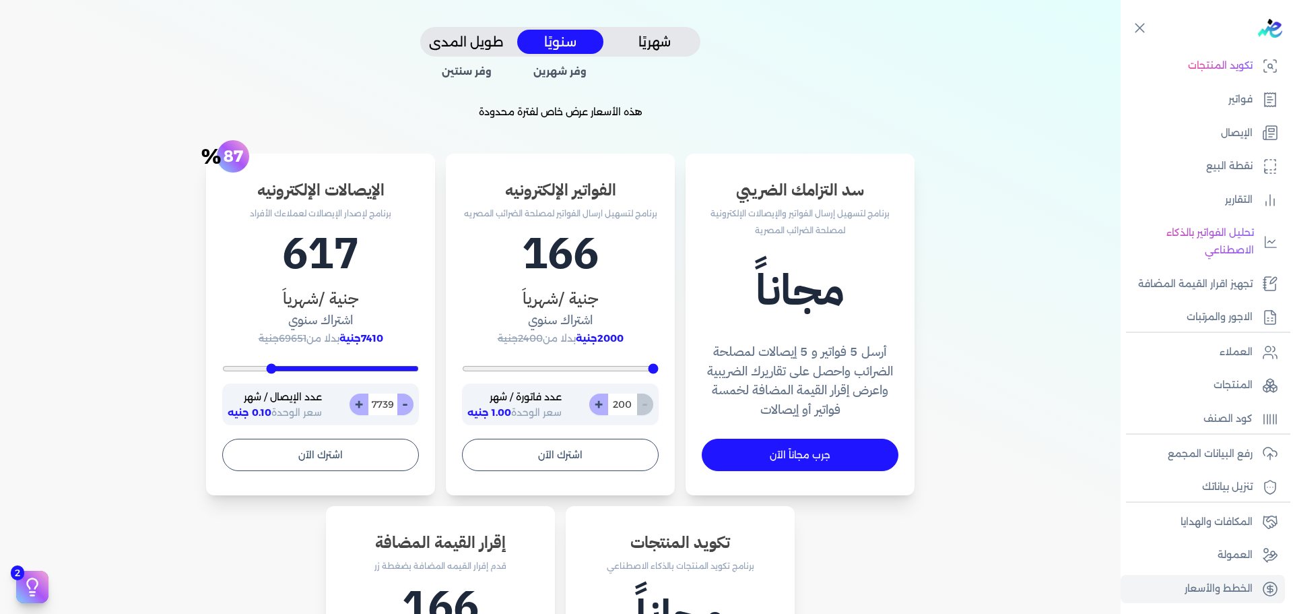
click at [387, 403] on input "7739" at bounding box center [383, 404] width 30 height 22
click at [657, 45] on button "شهريًا" at bounding box center [655, 42] width 86 height 25
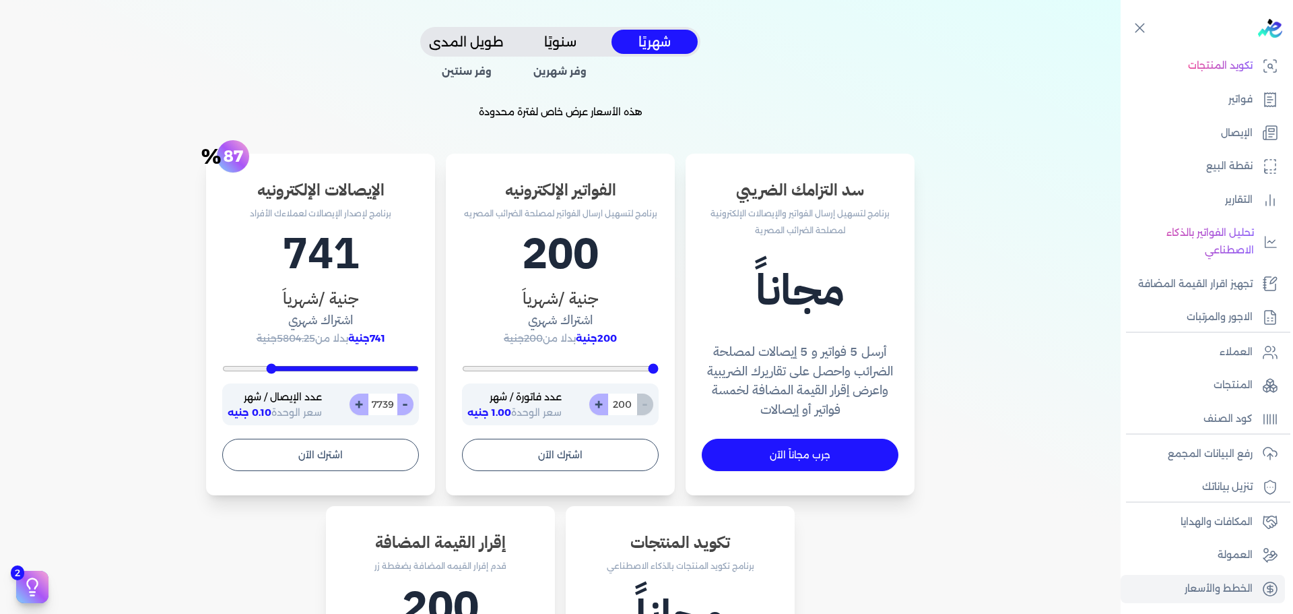
click at [554, 46] on button "سنويًا" at bounding box center [560, 42] width 86 height 25
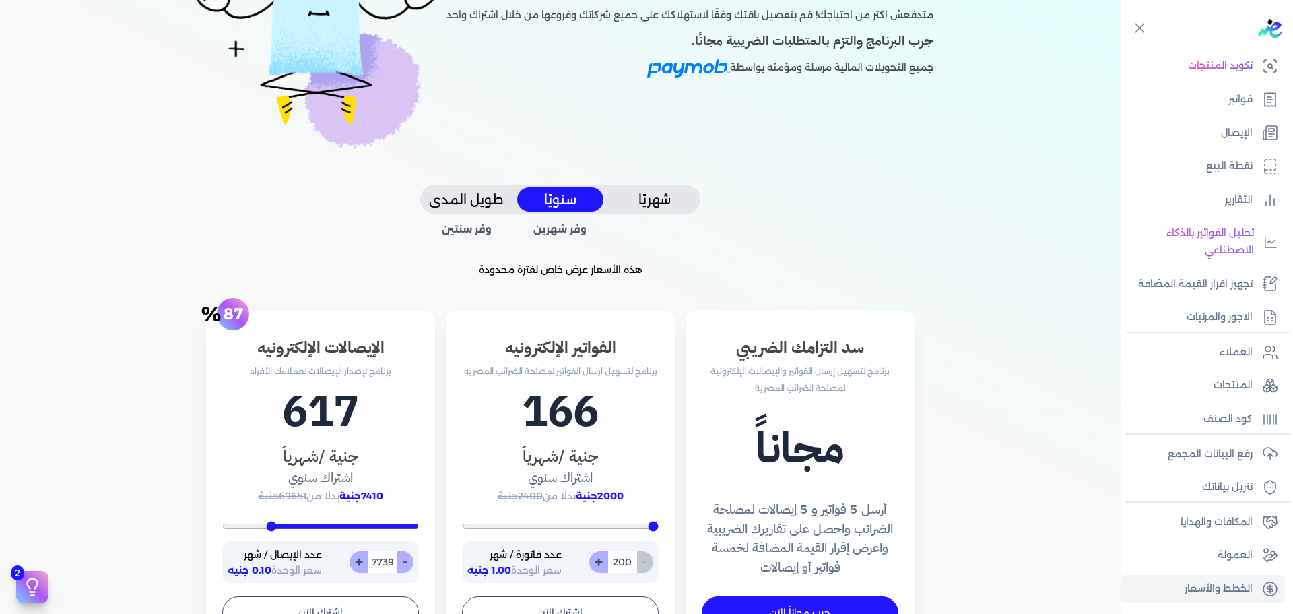
scroll to position [297, 0]
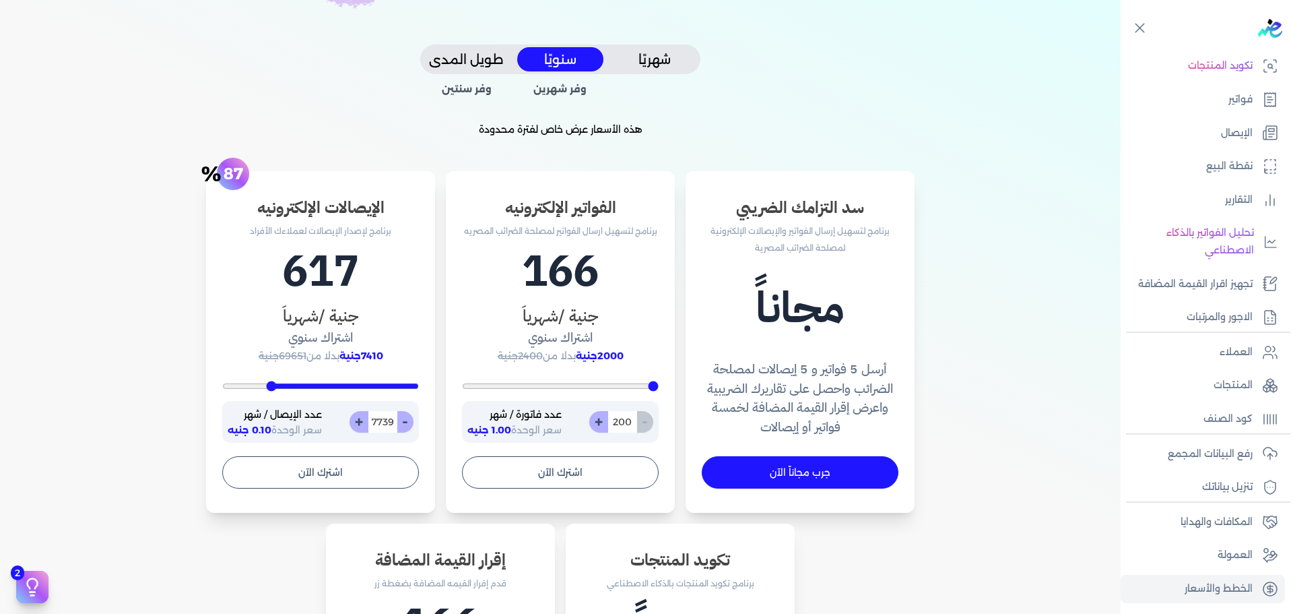
click at [651, 59] on button "شهريًا" at bounding box center [655, 59] width 86 height 25
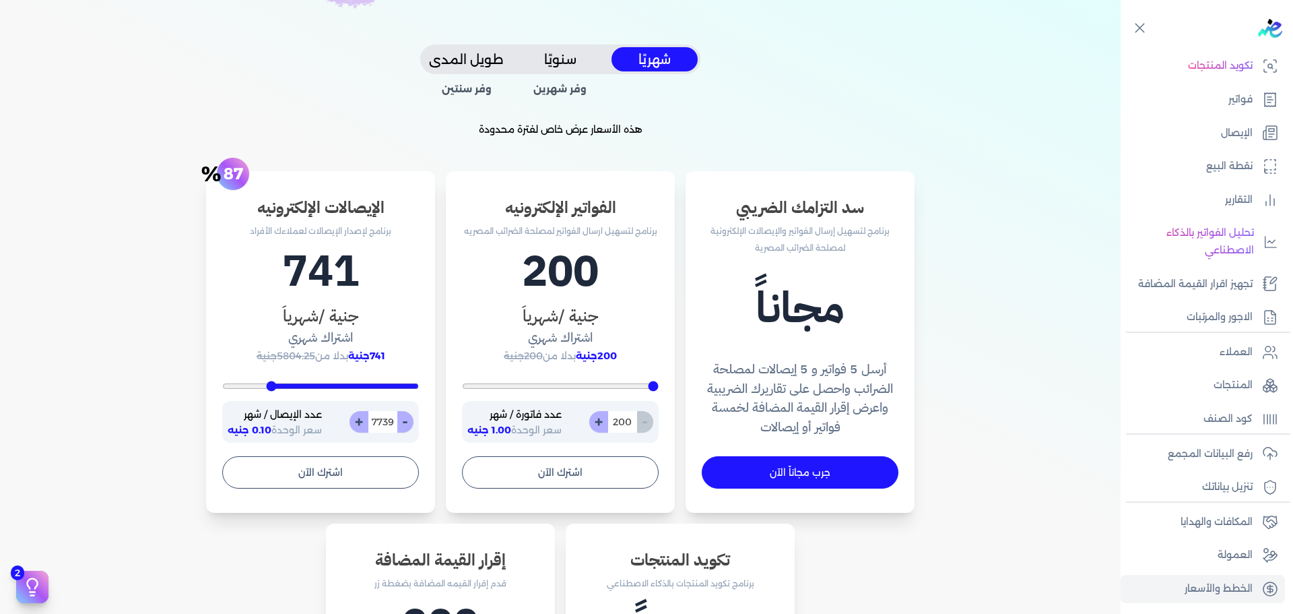
drag, startPoint x: 655, startPoint y: 386, endPoint x: 725, endPoint y: 372, distance: 72.0
click at [659, 383] on input "range" at bounding box center [560, 385] width 197 height 5
type input "235"
type input "270"
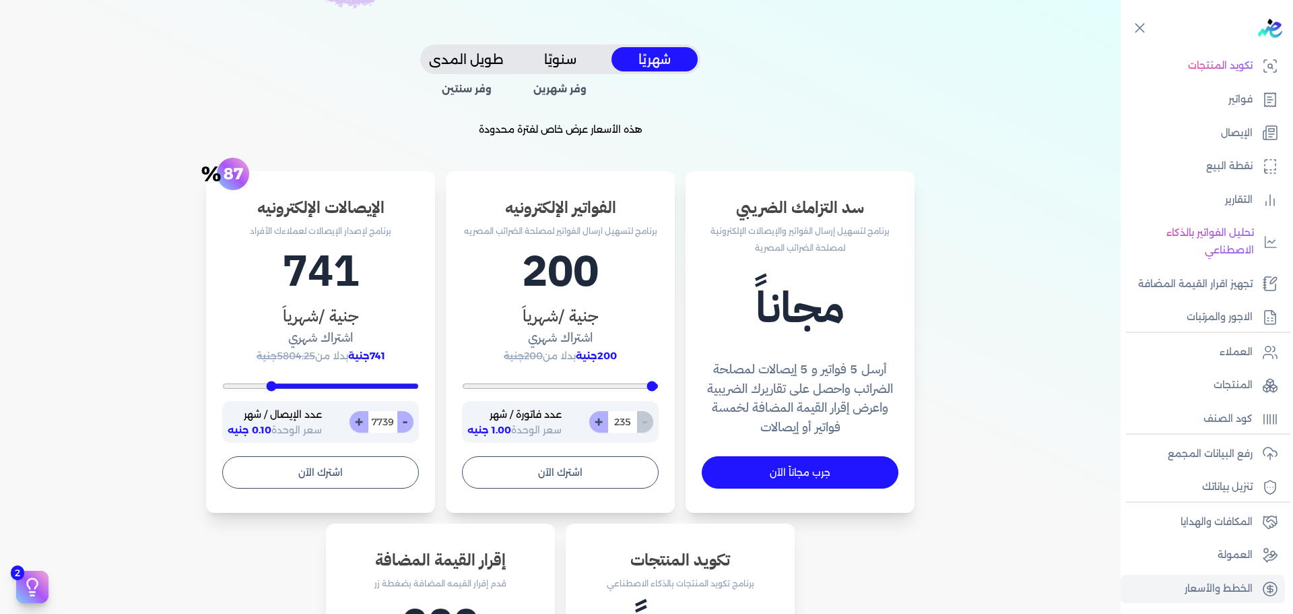
type input "270"
type input "339"
type input "443"
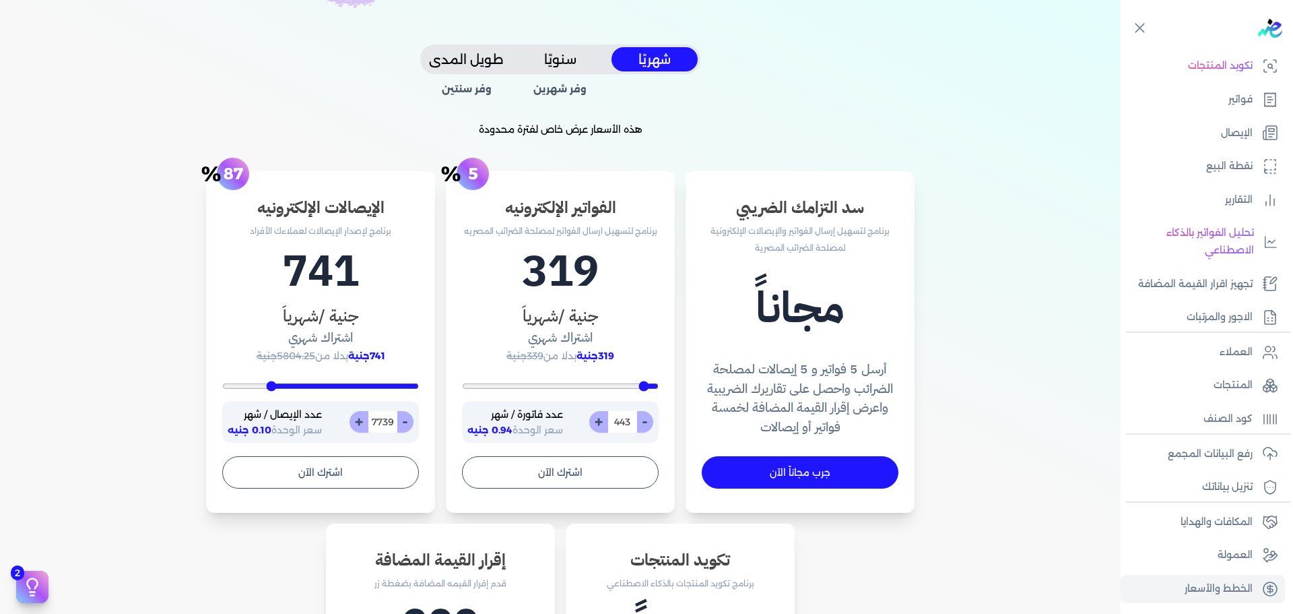
type input "461"
type input "513"
type input "548"
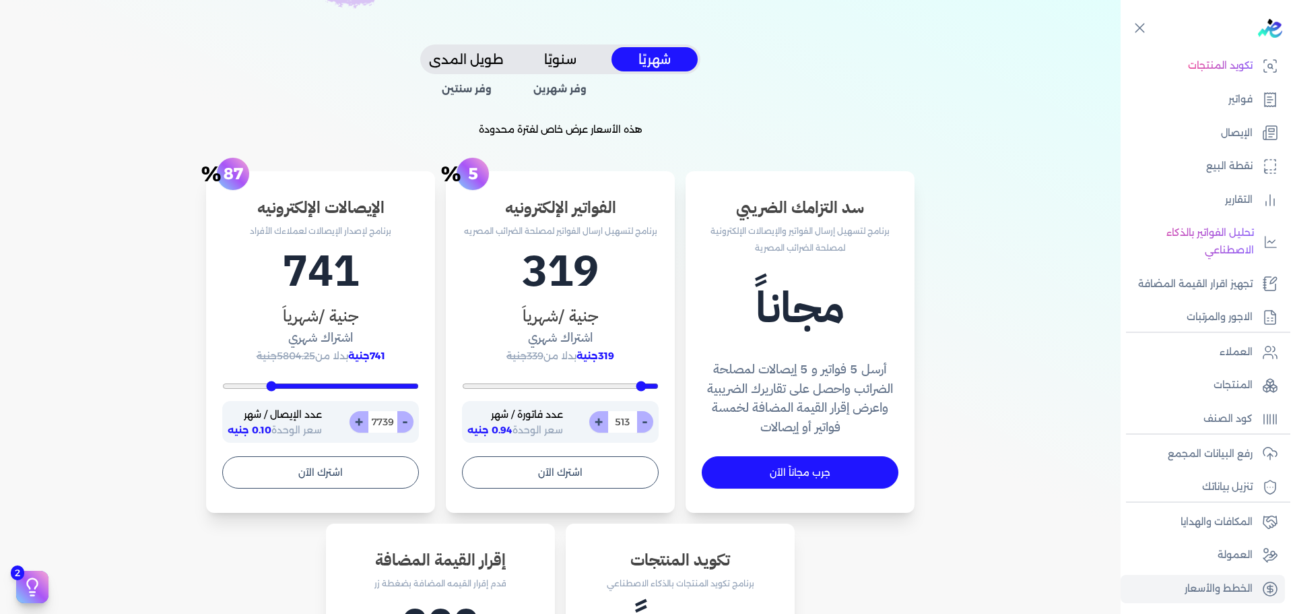
type input "548"
type input "652"
type input "670"
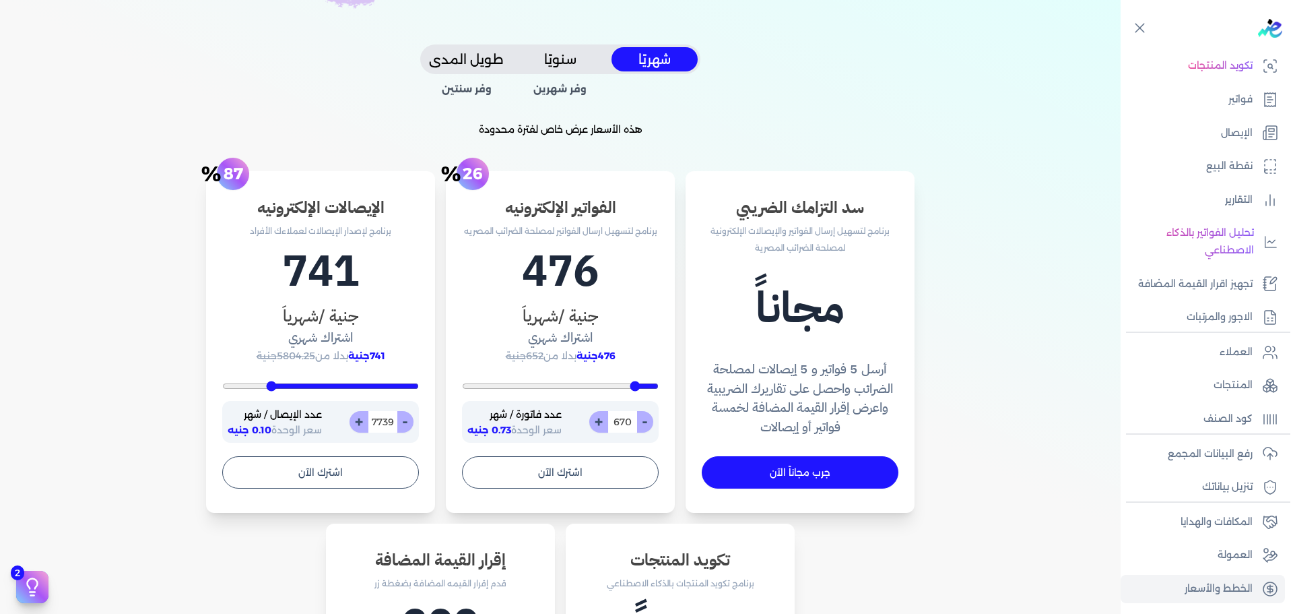
type input "722"
type input "757"
type input "774"
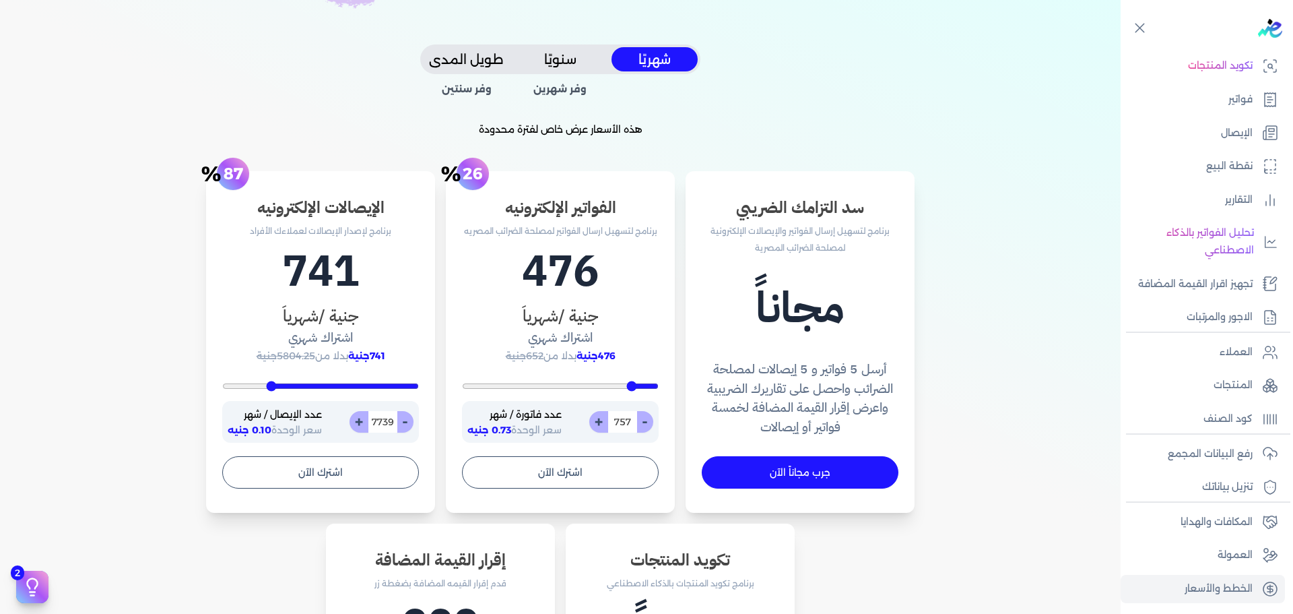
type input "774"
type input "809"
type input "826"
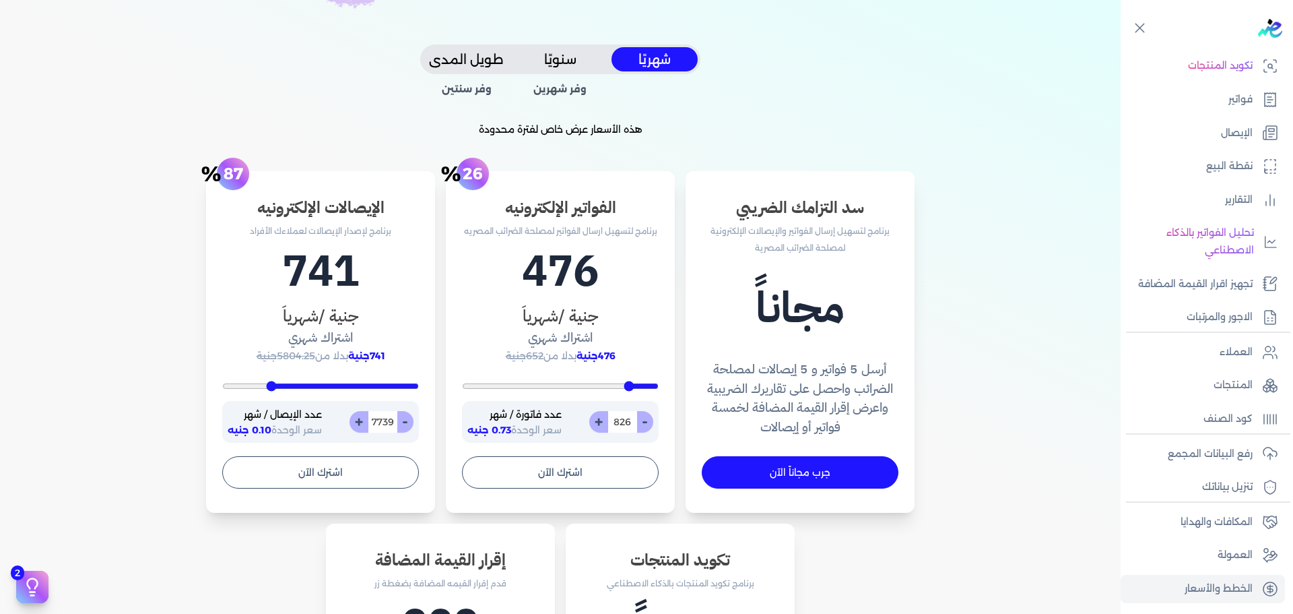
type input "843"
type input "861"
type input "896"
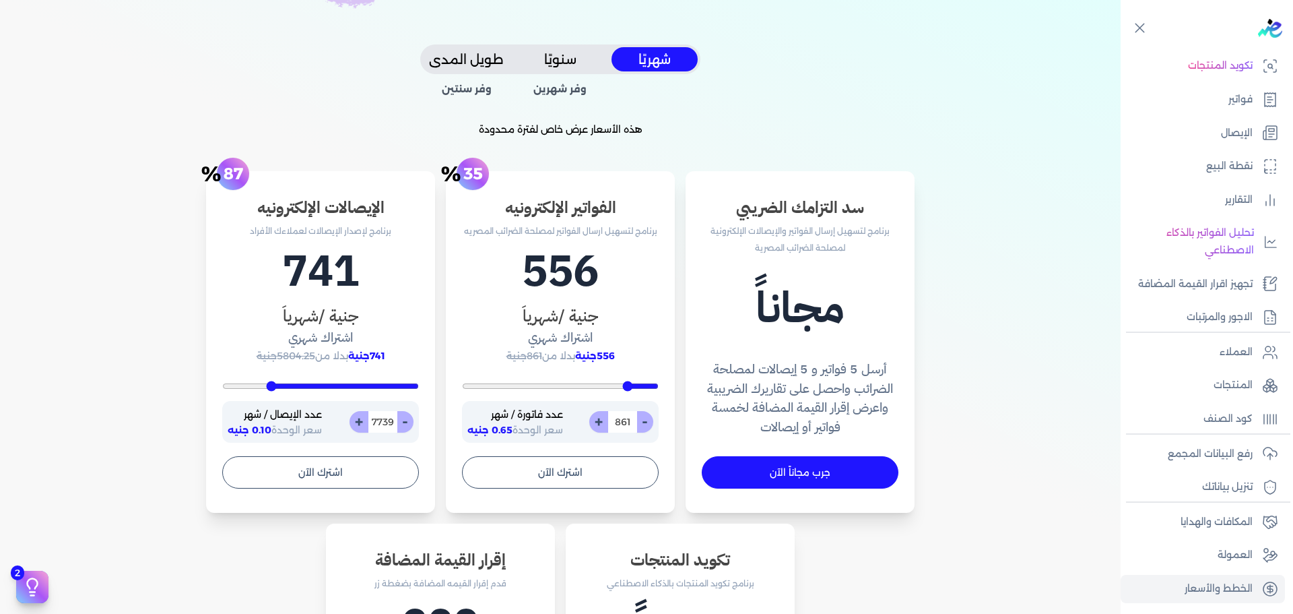
type input "896"
type input "930"
type input "965"
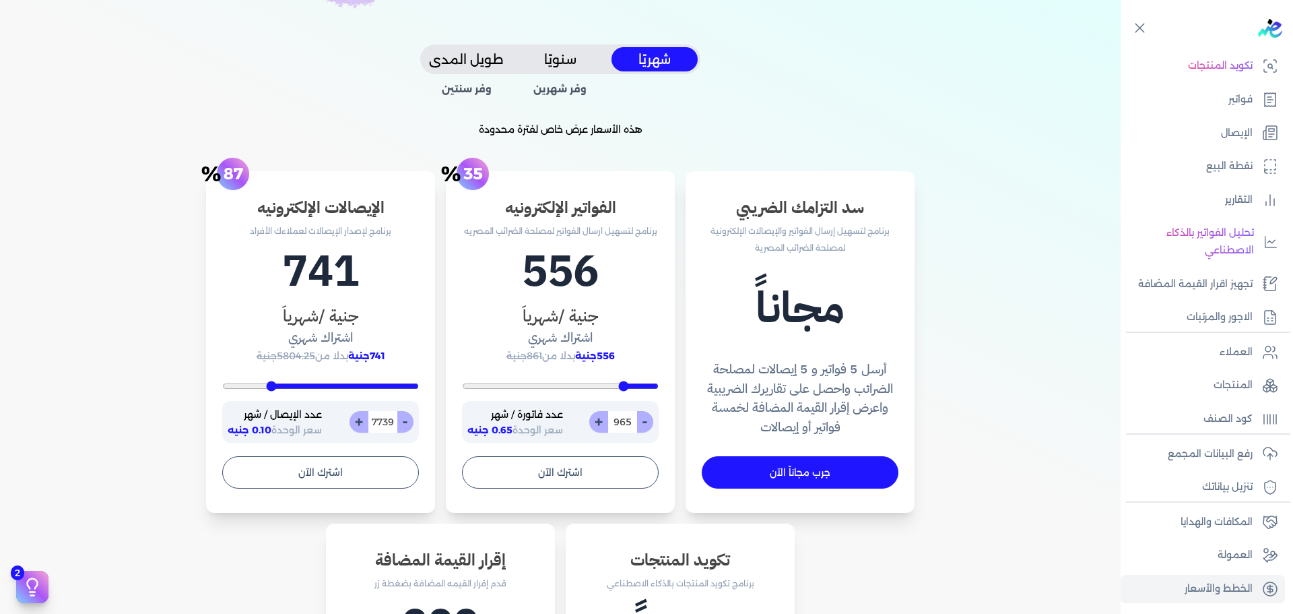
type input "1000"
type input "1035"
type input "1052"
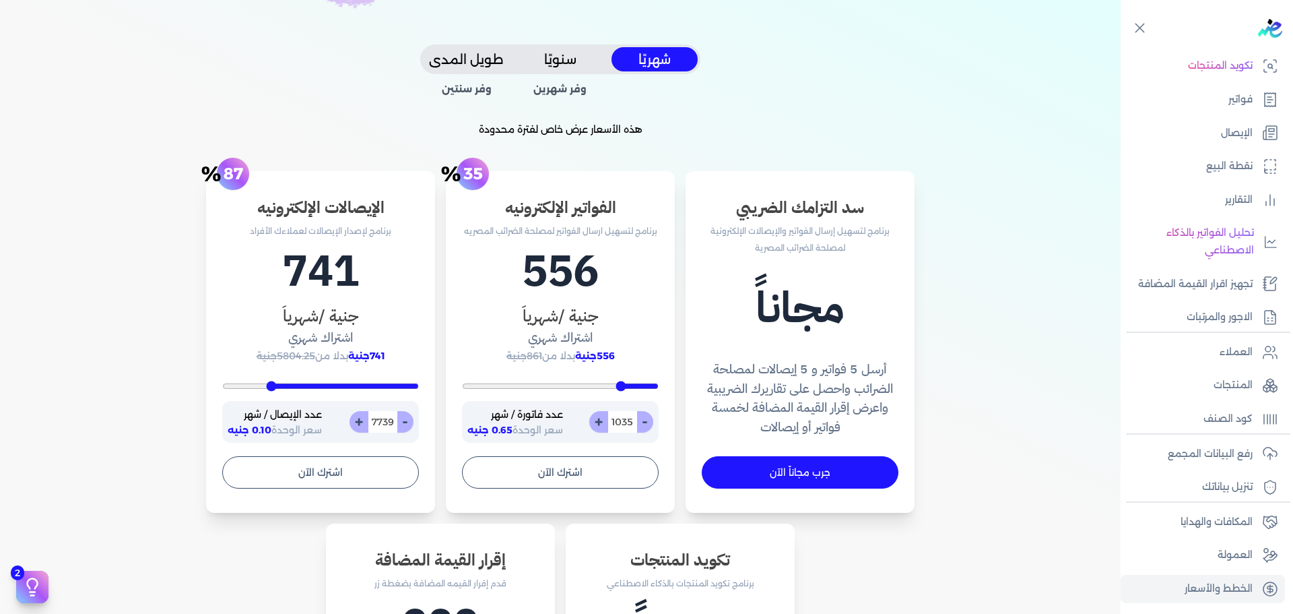
type input "1052"
type input "1087"
type input "1122"
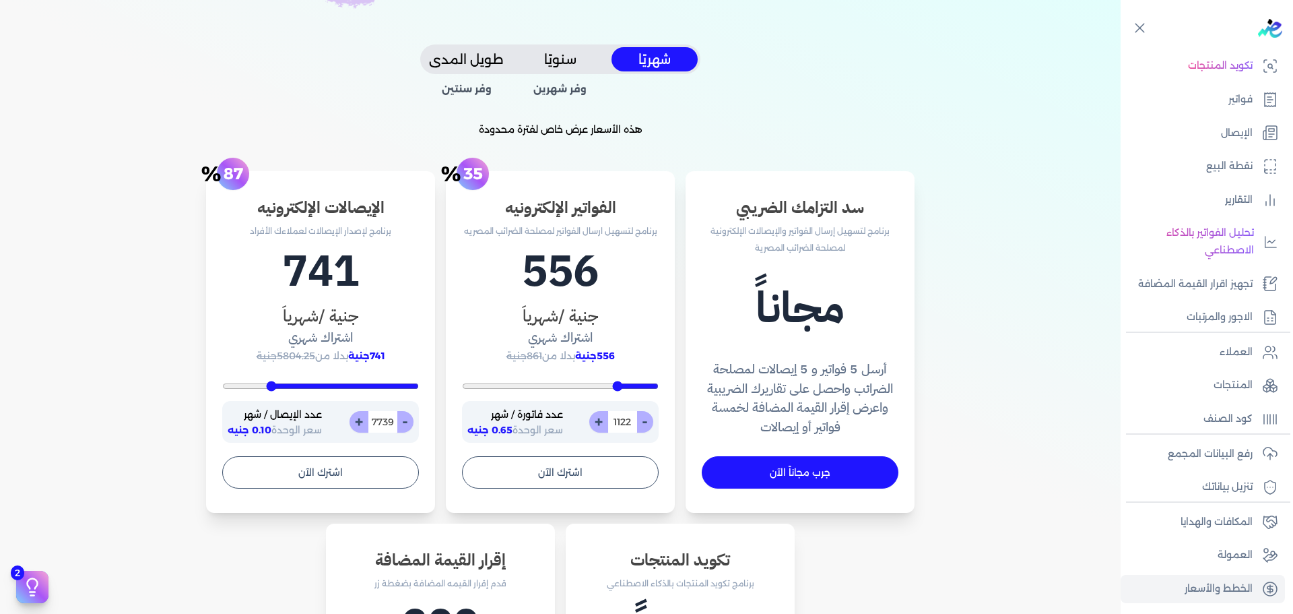
type input "1157"
type input "1243"
type input "1296"
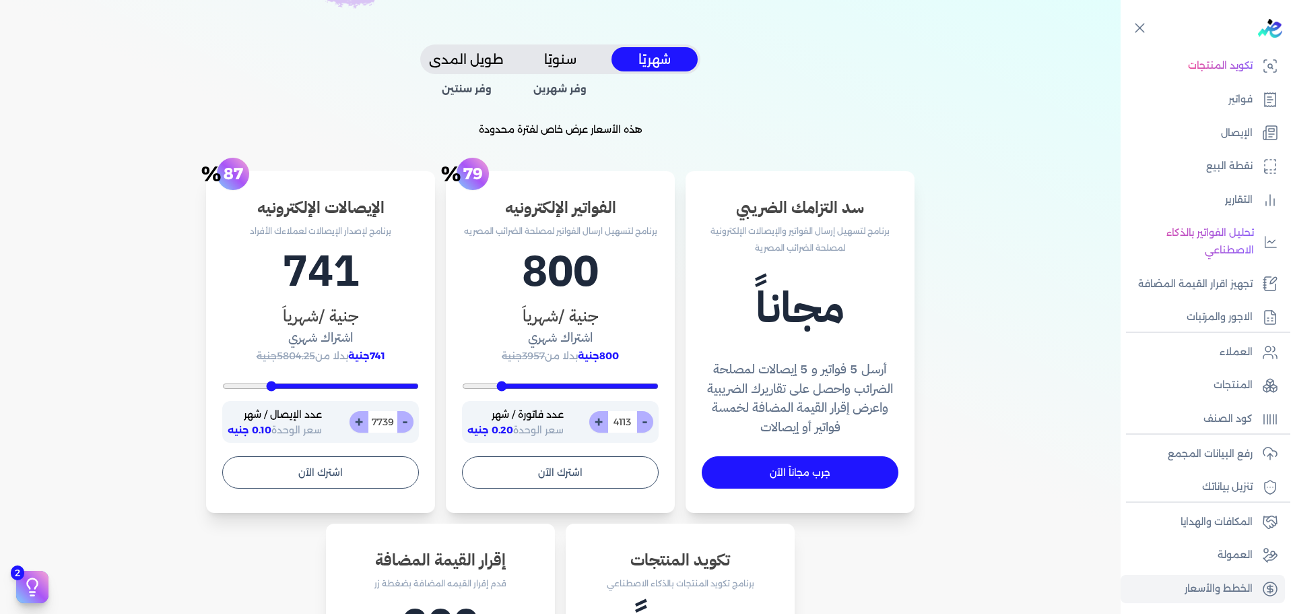
drag, startPoint x: 655, startPoint y: 389, endPoint x: 504, endPoint y: 387, distance: 150.9
click at [504, 387] on input "range" at bounding box center [560, 385] width 197 height 5
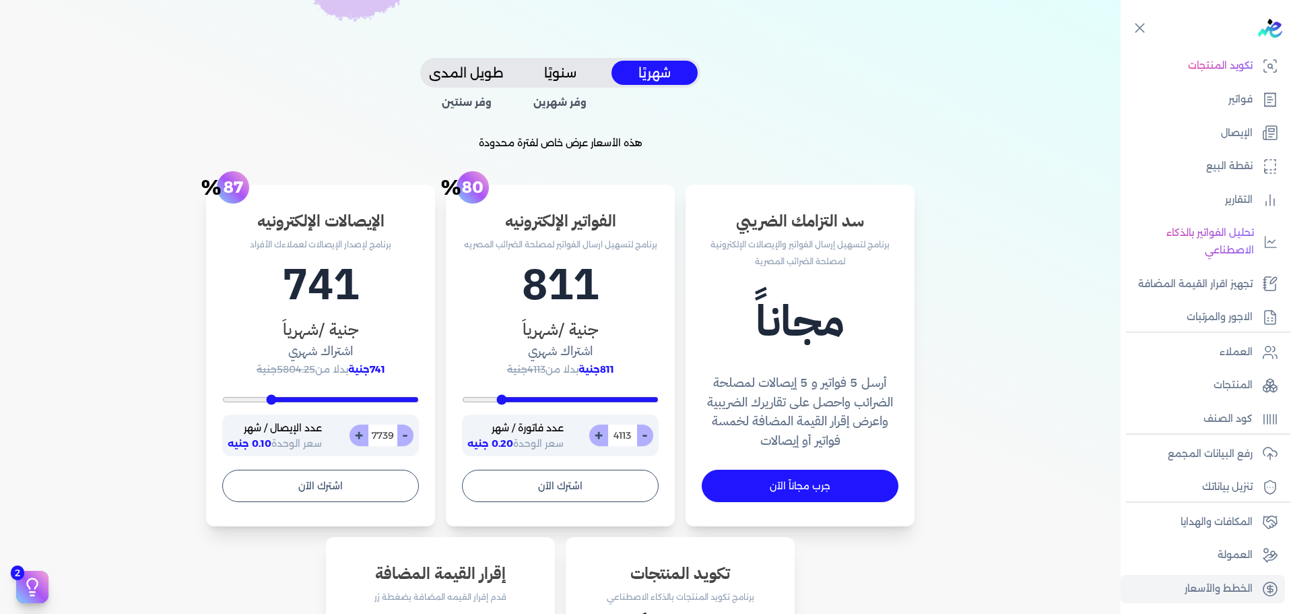
scroll to position [283, 0]
click at [1234, 105] on p "فواتير" at bounding box center [1240, 100] width 24 height 18
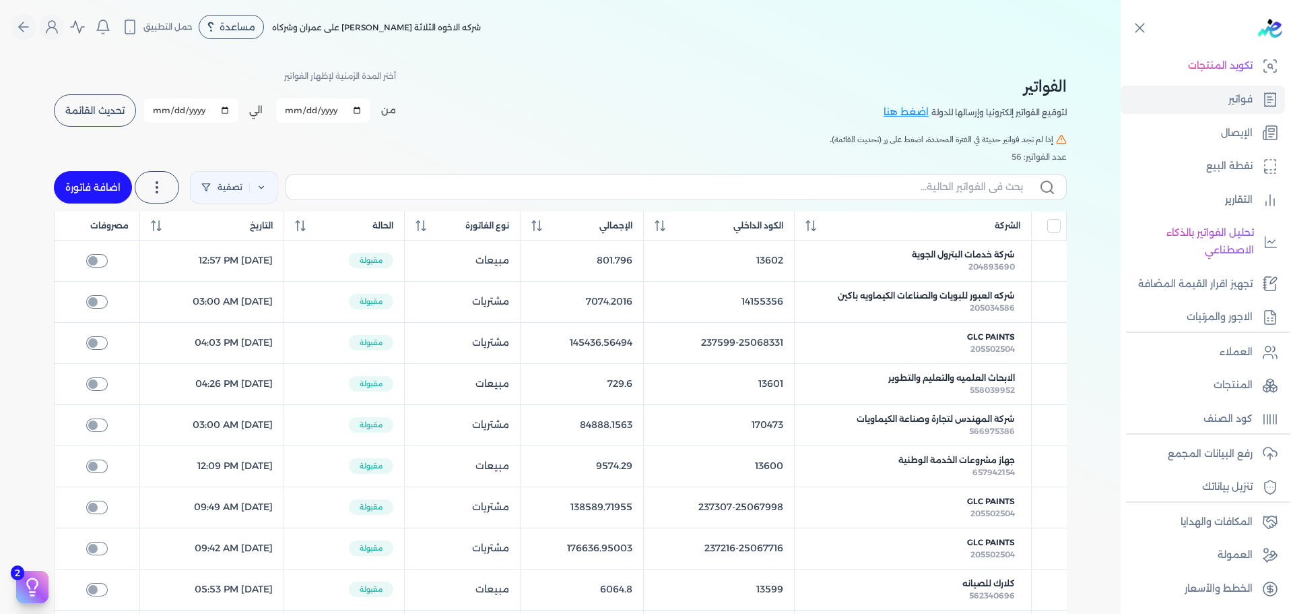
click at [87, 178] on link "اضافة فاتورة" at bounding box center [93, 187] width 78 height 32
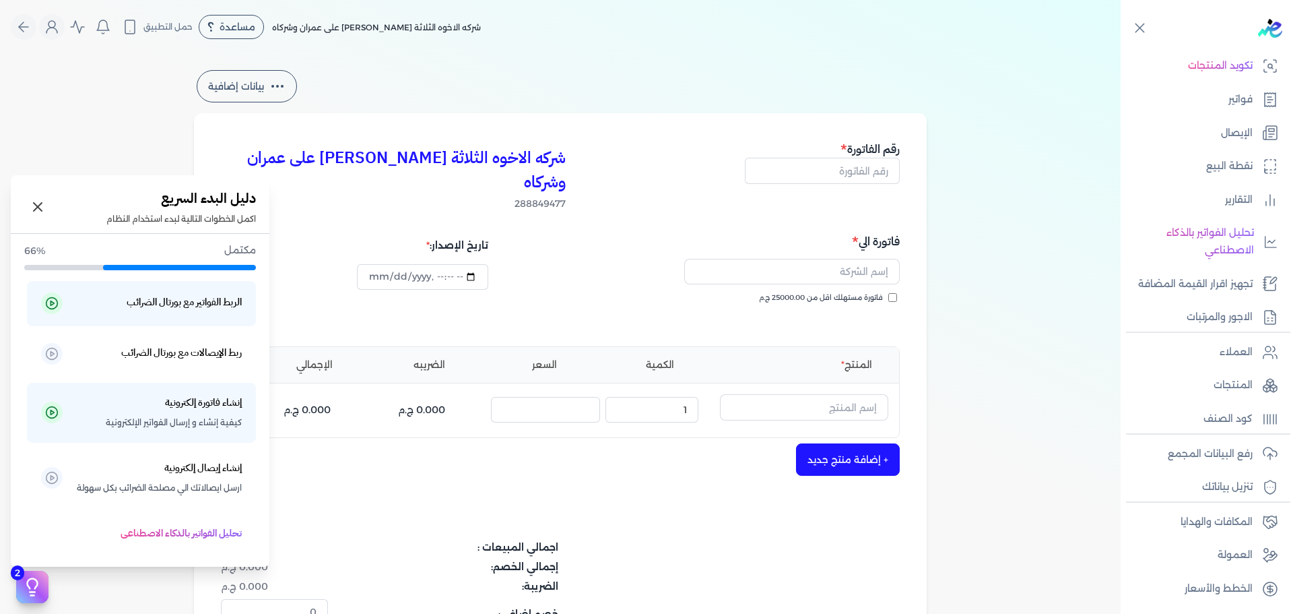
click at [31, 581] on icon at bounding box center [32, 586] width 20 height 20
click at [191, 349] on h5 "ربط الإيصالات مع بورتال الضرائب" at bounding box center [181, 353] width 121 height 18
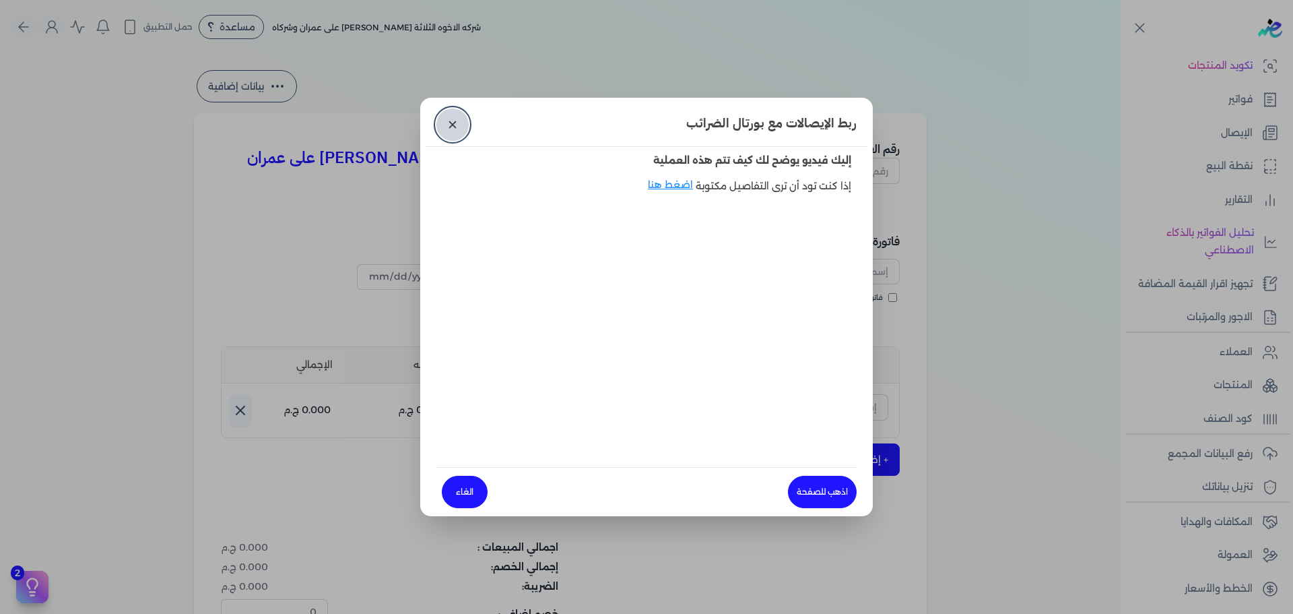
click at [451, 119] on link "✕" at bounding box center [452, 124] width 32 height 32
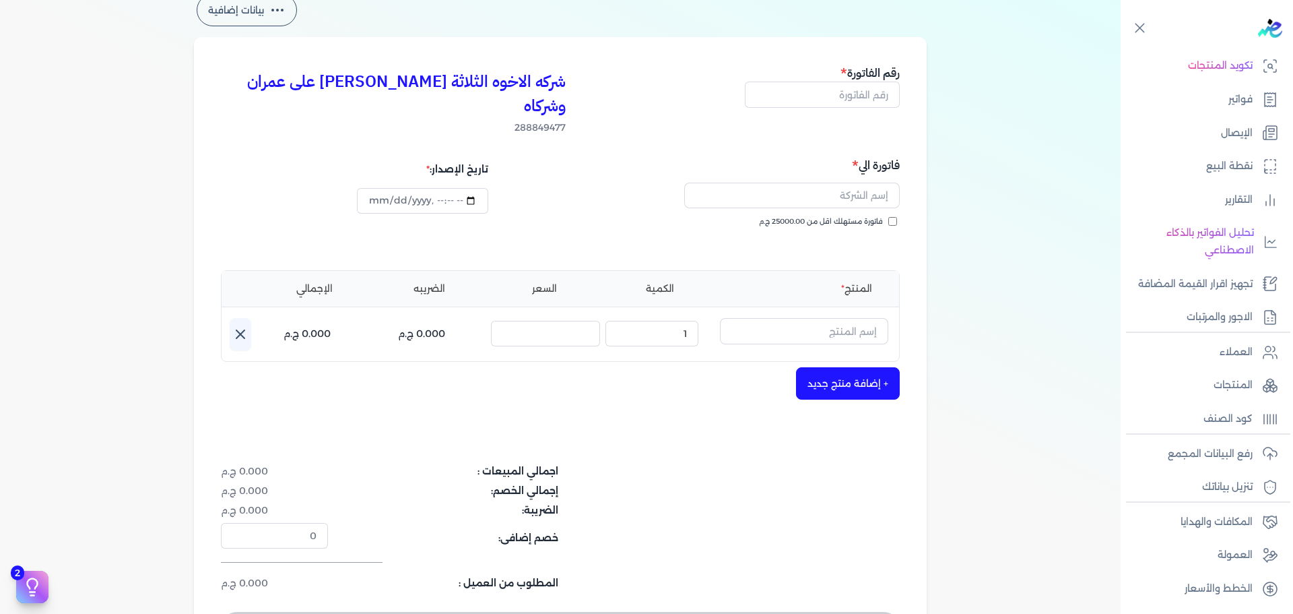
scroll to position [75, 0]
click at [1228, 524] on p "المكافات والهدايا" at bounding box center [1217, 522] width 72 height 18
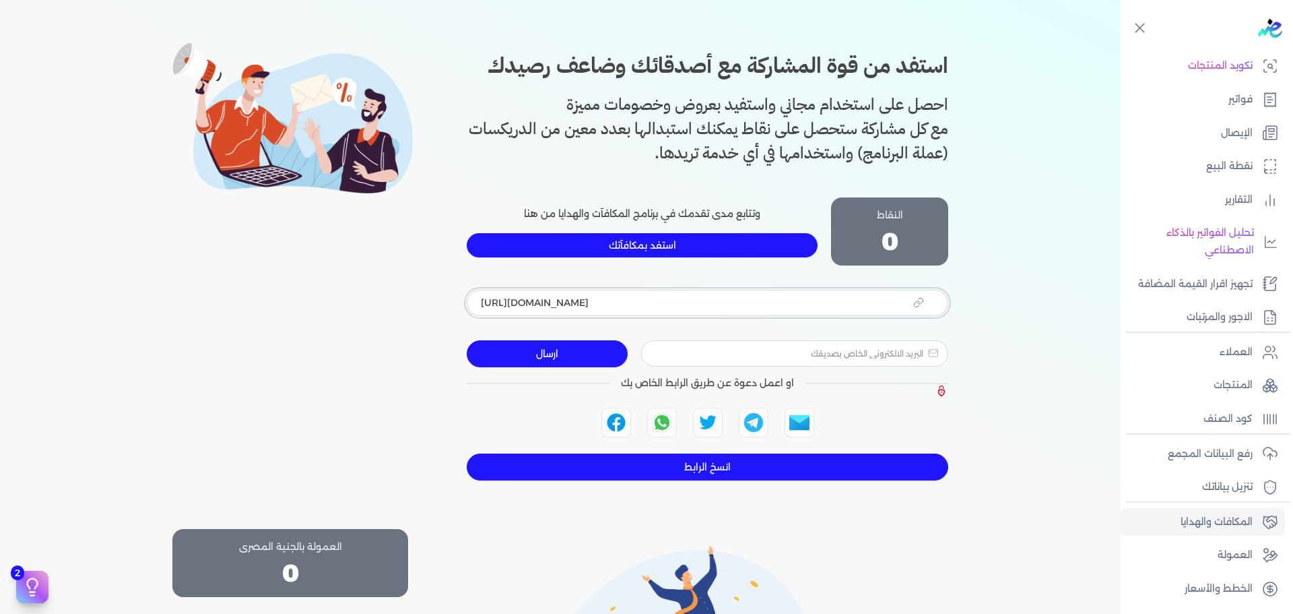
click at [695, 304] on input "https://app.edariba.com?ref=ealyxv" at bounding box center [708, 303] width 482 height 26
click at [1228, 563] on p "العمولة" at bounding box center [1235, 555] width 35 height 18
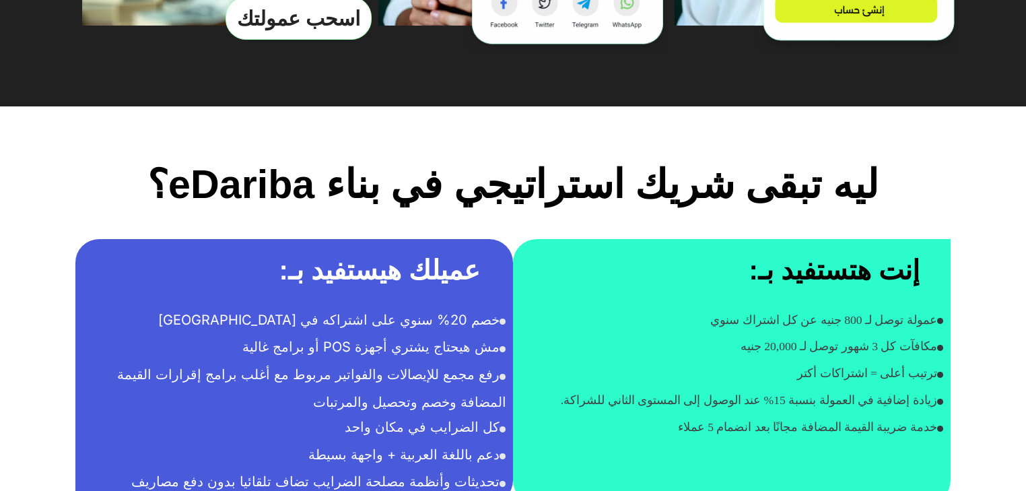
scroll to position [1017, 0]
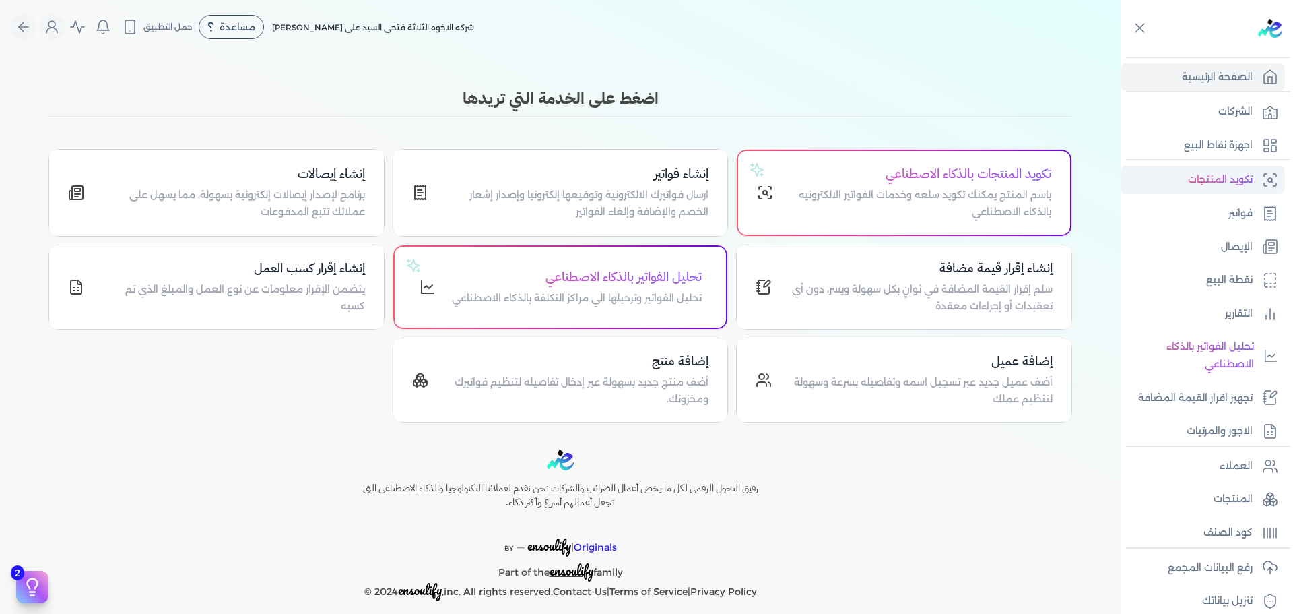
click at [1241, 183] on p "تكويد المنتجات" at bounding box center [1220, 180] width 65 height 18
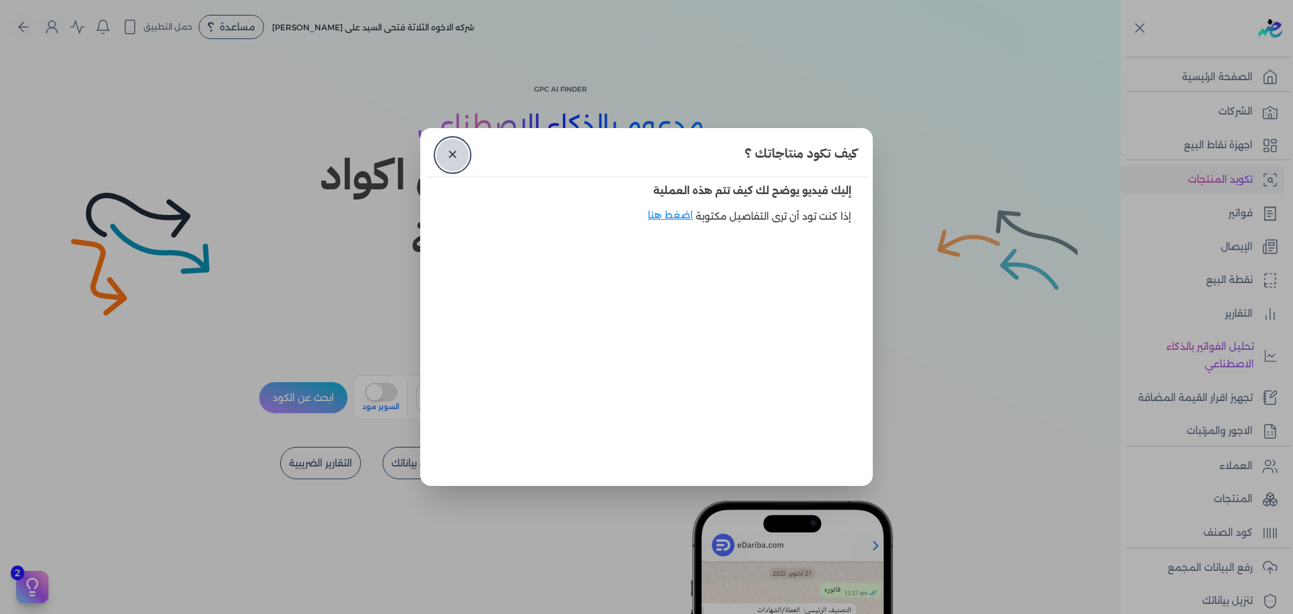
click at [453, 162] on link "✕" at bounding box center [452, 155] width 32 height 32
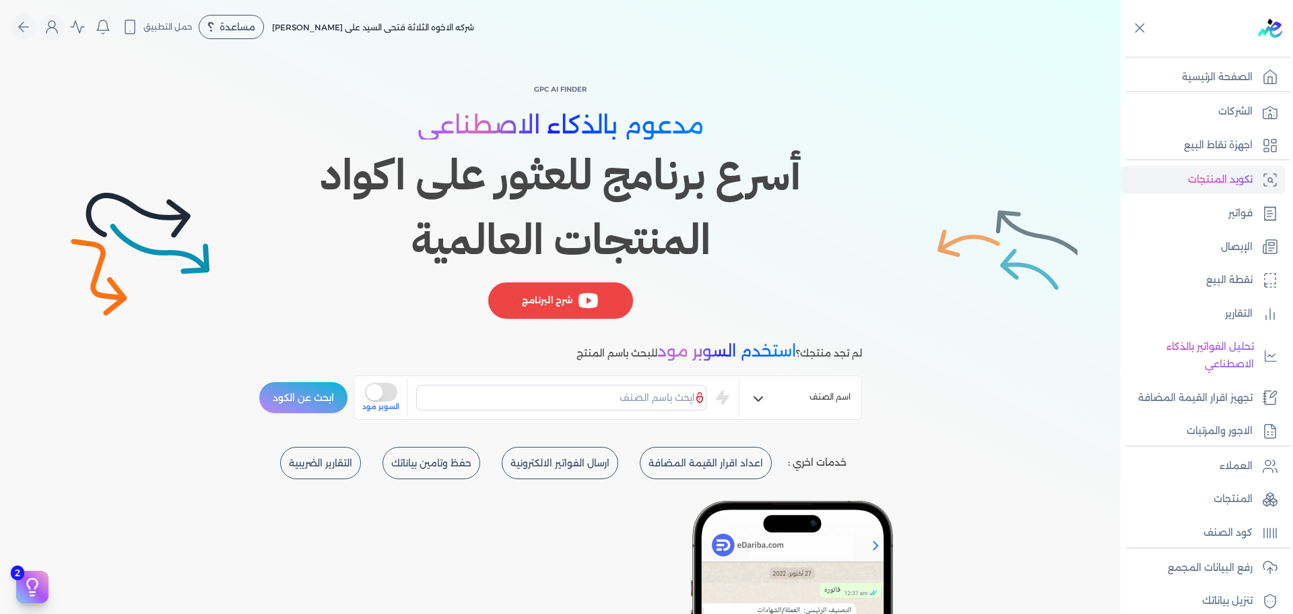
click at [672, 127] on span "مدعوم بالذكاء الاصطناعي" at bounding box center [561, 125] width 286 height 30
click at [733, 162] on h1 "أسرع برنامج للعثور على اكواد المنتجات العالمية" at bounding box center [560, 207] width 603 height 129
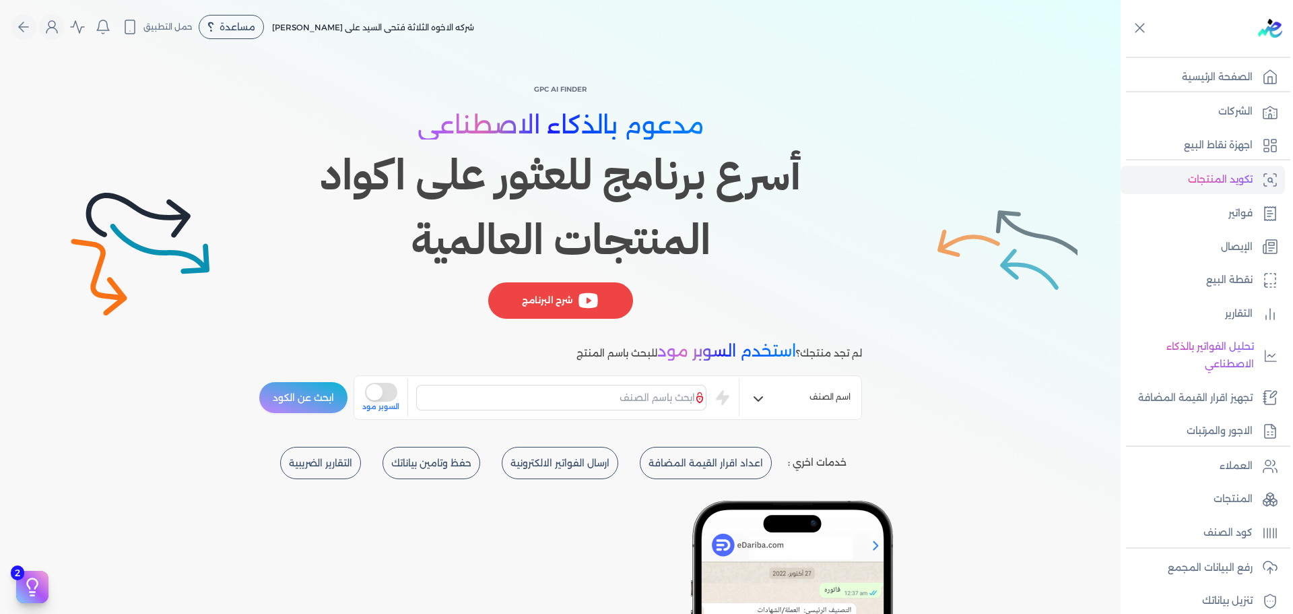
click at [733, 162] on h1 "أسرع برنامج للعثور على اكواد المنتجات العالمية" at bounding box center [560, 207] width 603 height 129
click at [683, 128] on span "مدعوم بالذكاء الاصطناعي" at bounding box center [561, 125] width 286 height 30
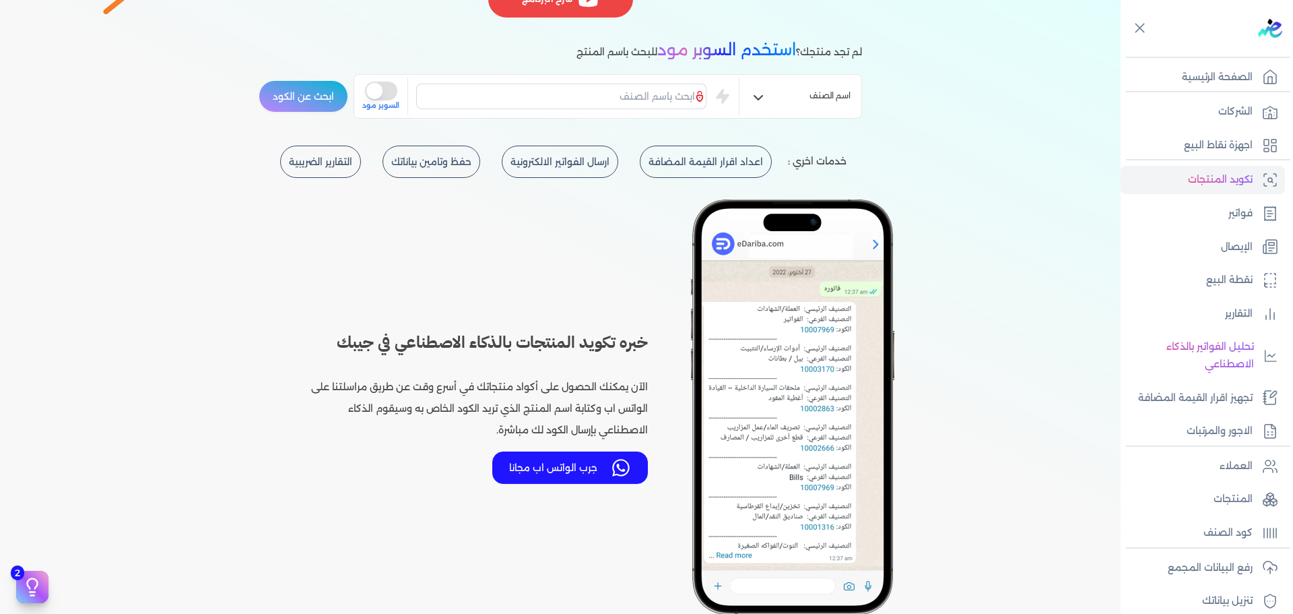
scroll to position [355, 0]
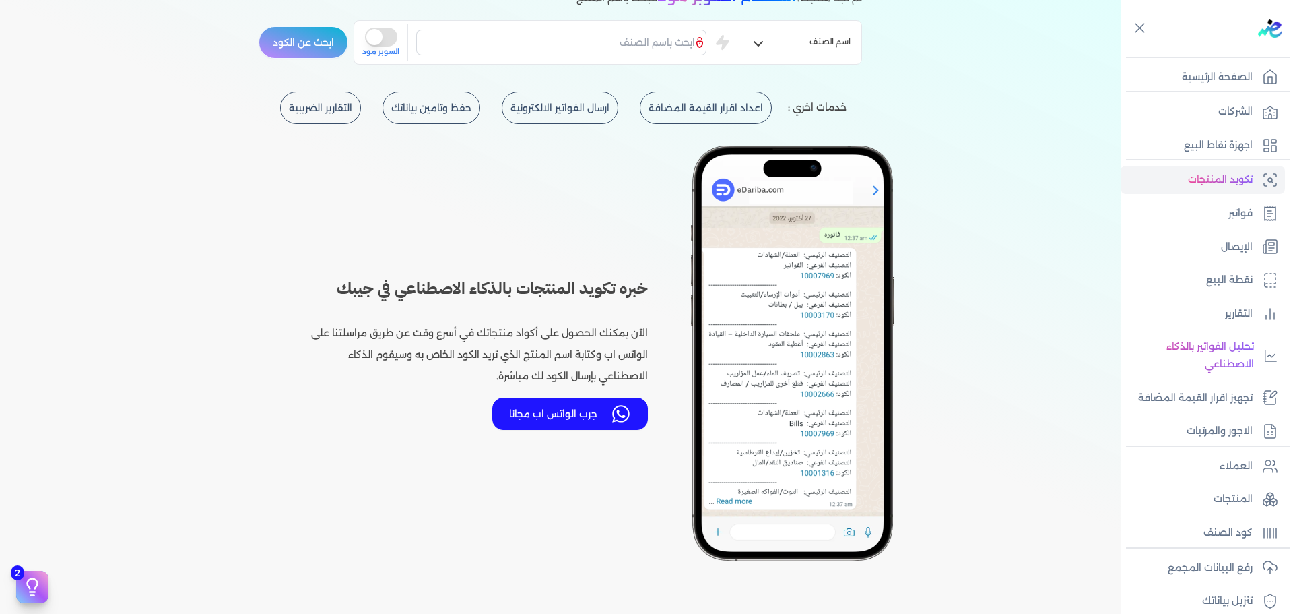
click at [580, 410] on button "جرب الواتس اب مجانا" at bounding box center [570, 413] width 156 height 32
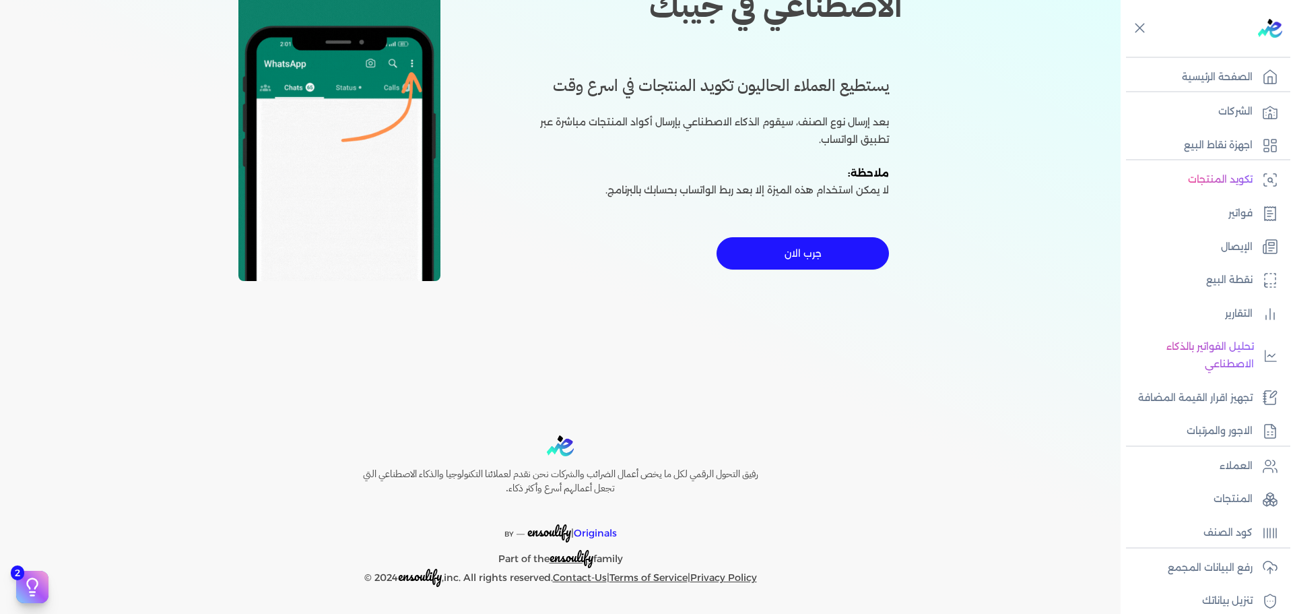
scroll to position [259, 0]
click at [829, 249] on button "جرب الان" at bounding box center [803, 253] width 172 height 32
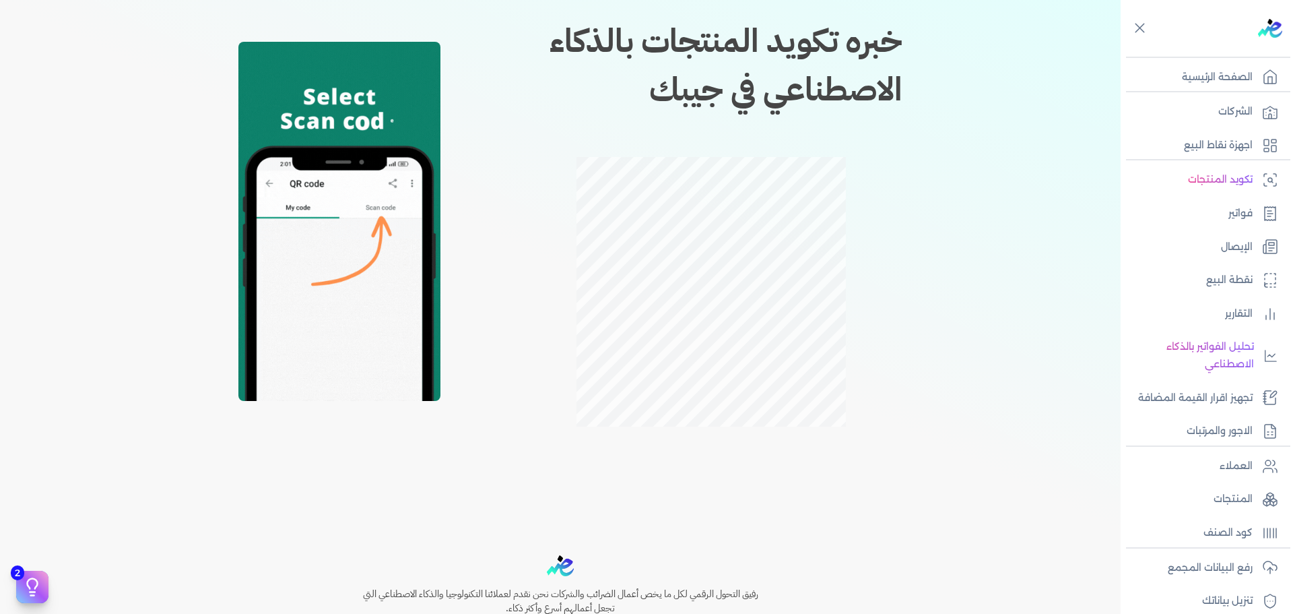
scroll to position [131, 0]
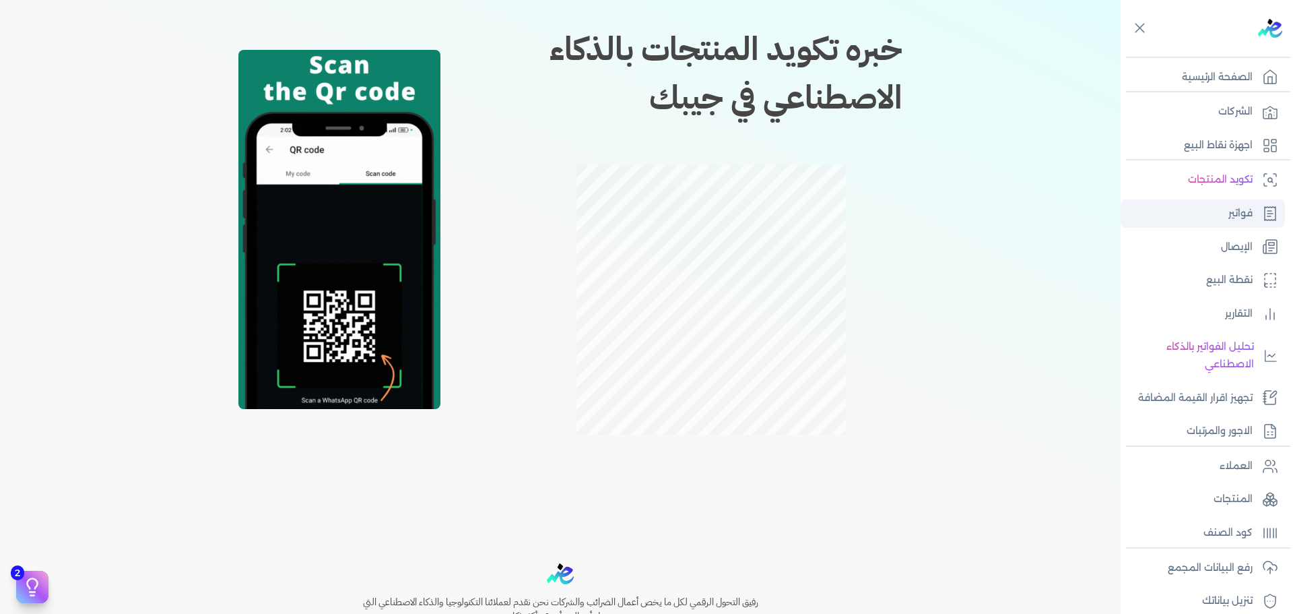
click at [1241, 218] on p "فواتير" at bounding box center [1240, 214] width 24 height 18
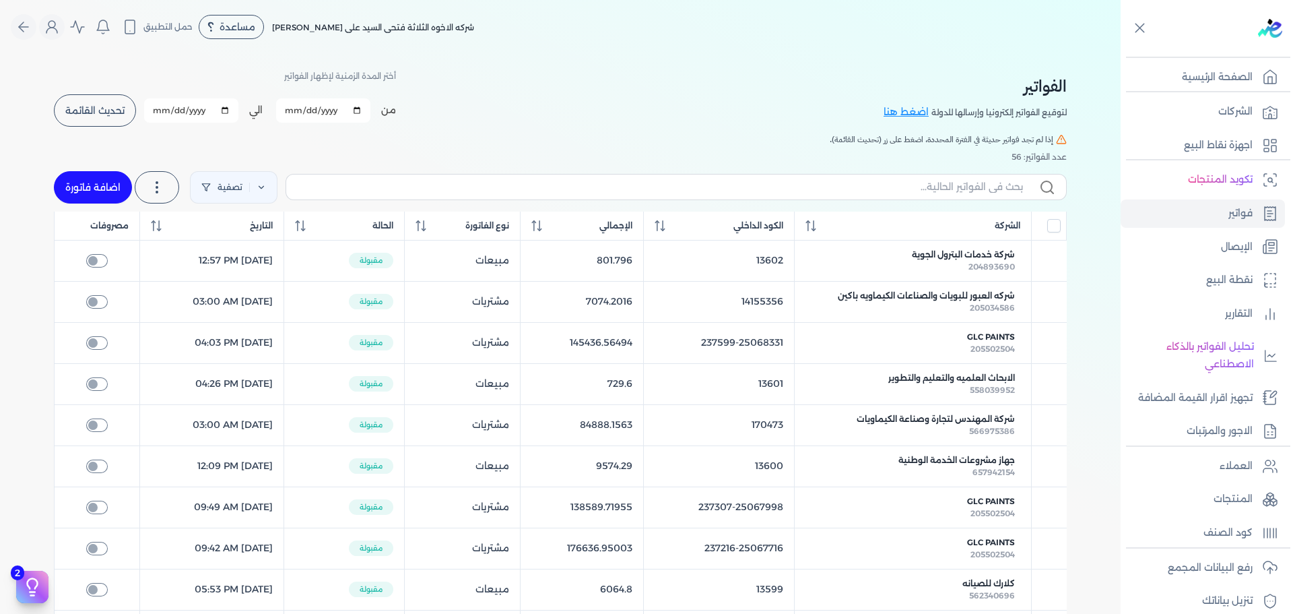
click at [690, 137] on h5 "إذا لم تجد فواتير حديثة في الفترة المحددة، اضغط على زر (تحديث القائمة)." at bounding box center [560, 139] width 1013 height 12
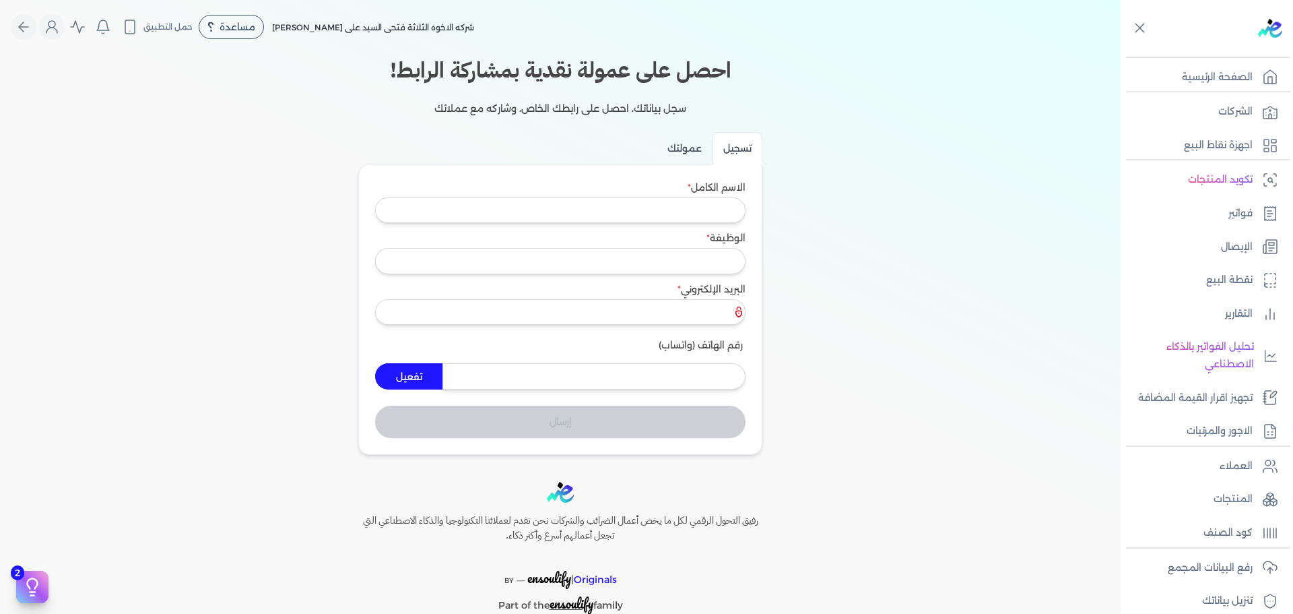
scroll to position [114, 0]
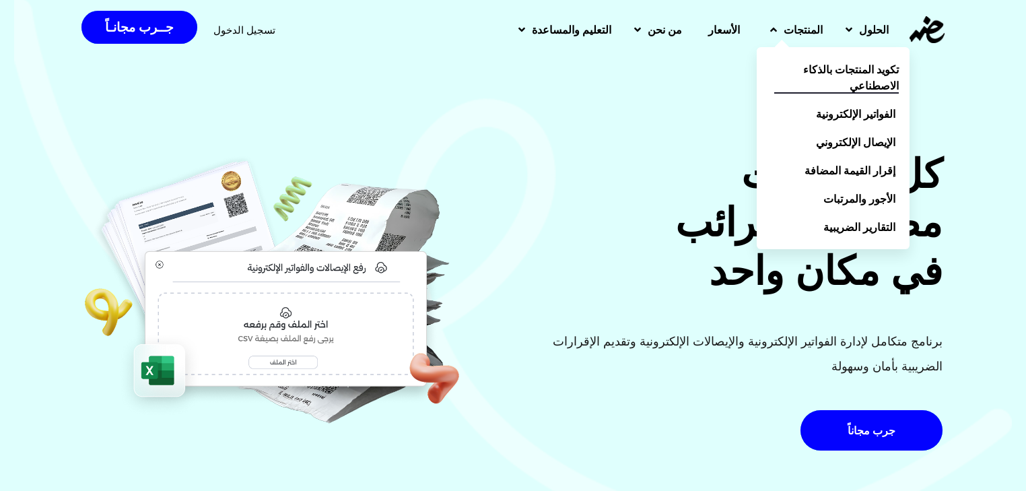
click at [826, 77] on span "تكويد المنتجات بالذكاء الاصطناعي" at bounding box center [836, 77] width 125 height 32
